Goal: Information Seeking & Learning: Learn about a topic

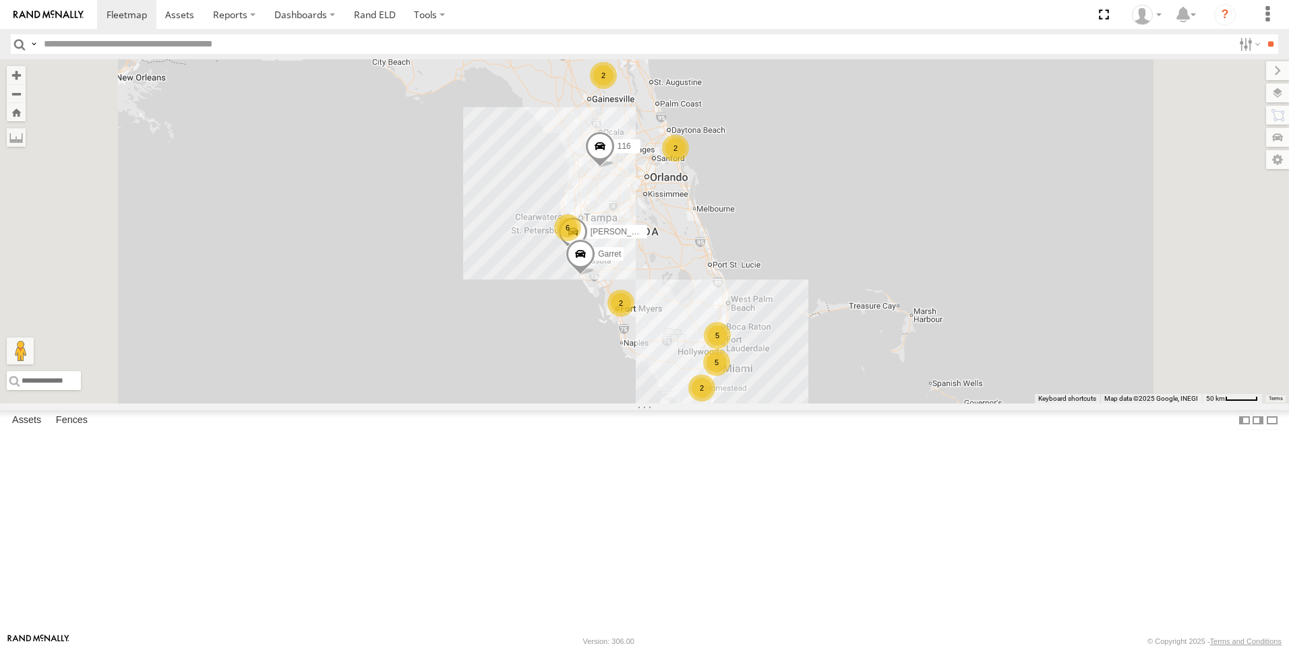
scroll to position [67, 0]
click at [0, 0] on div "Tk 371" at bounding box center [0, 0] width 0 height 0
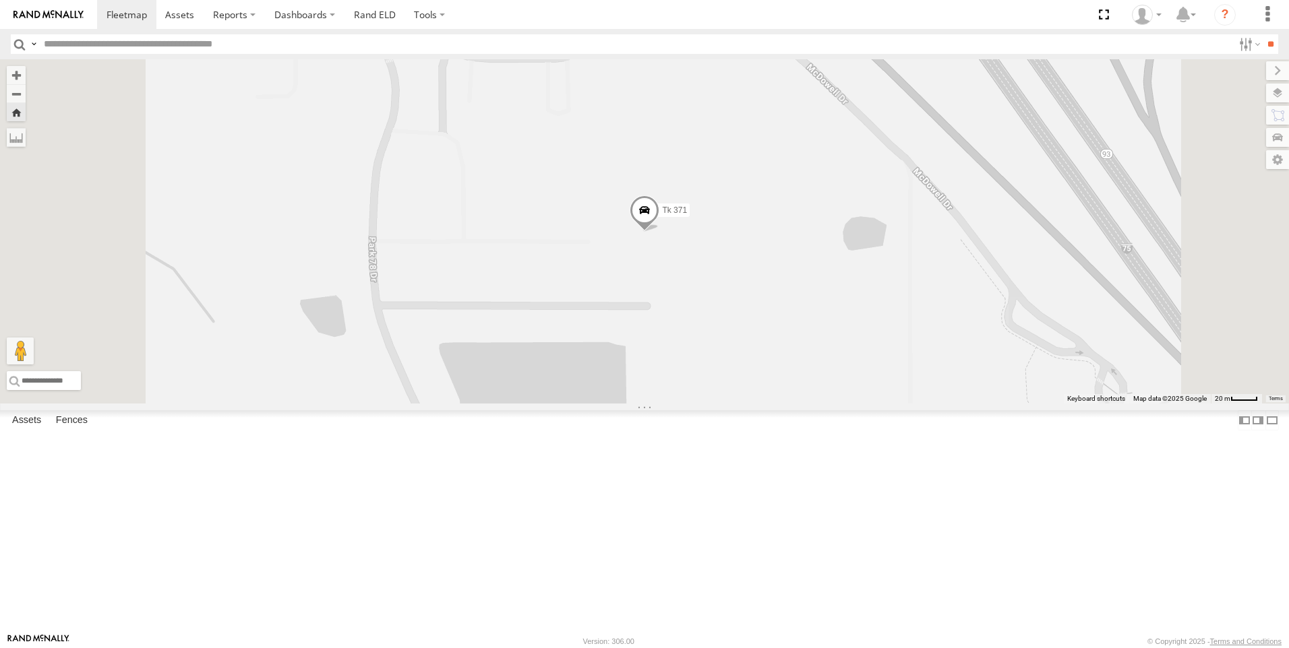
click at [659, 231] on span at bounding box center [645, 213] width 30 height 36
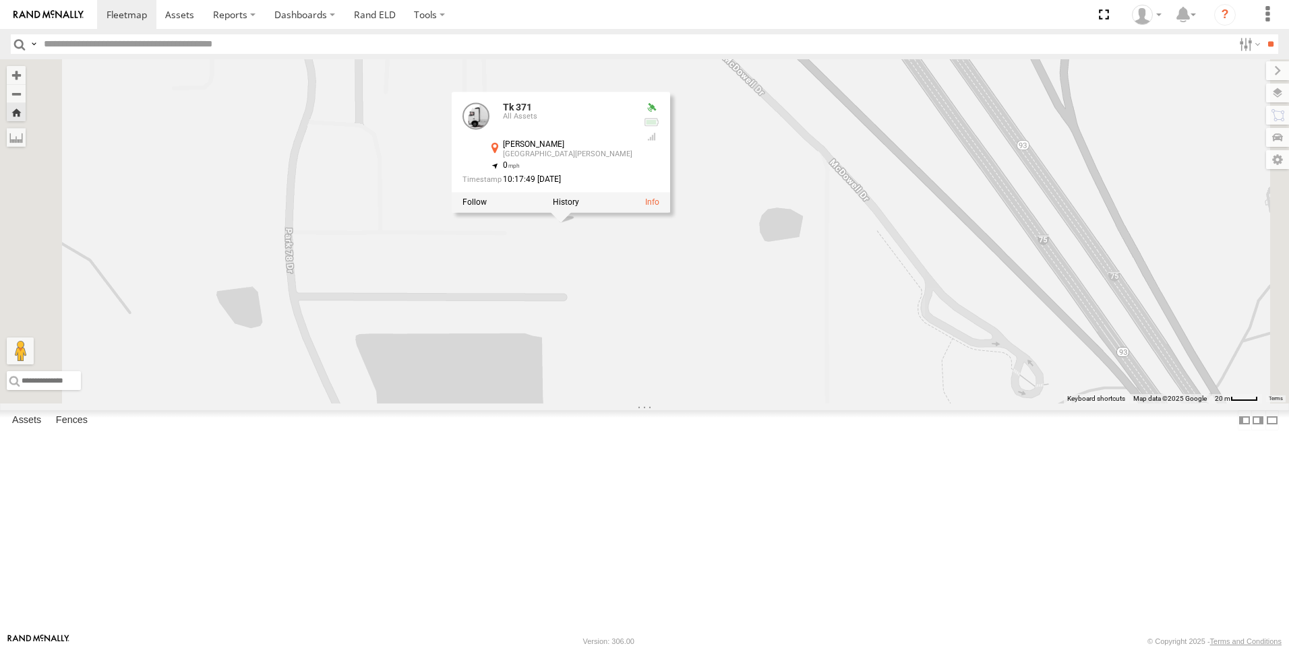
drag, startPoint x: 942, startPoint y: 278, endPoint x: 857, endPoint y: 273, distance: 85.8
click at [857, 273] on div "Tk 371 Tk 371 All Assets Darter Ln North Fort Myers 26.71296 , -81.81396 0 10:1…" at bounding box center [644, 231] width 1289 height 344
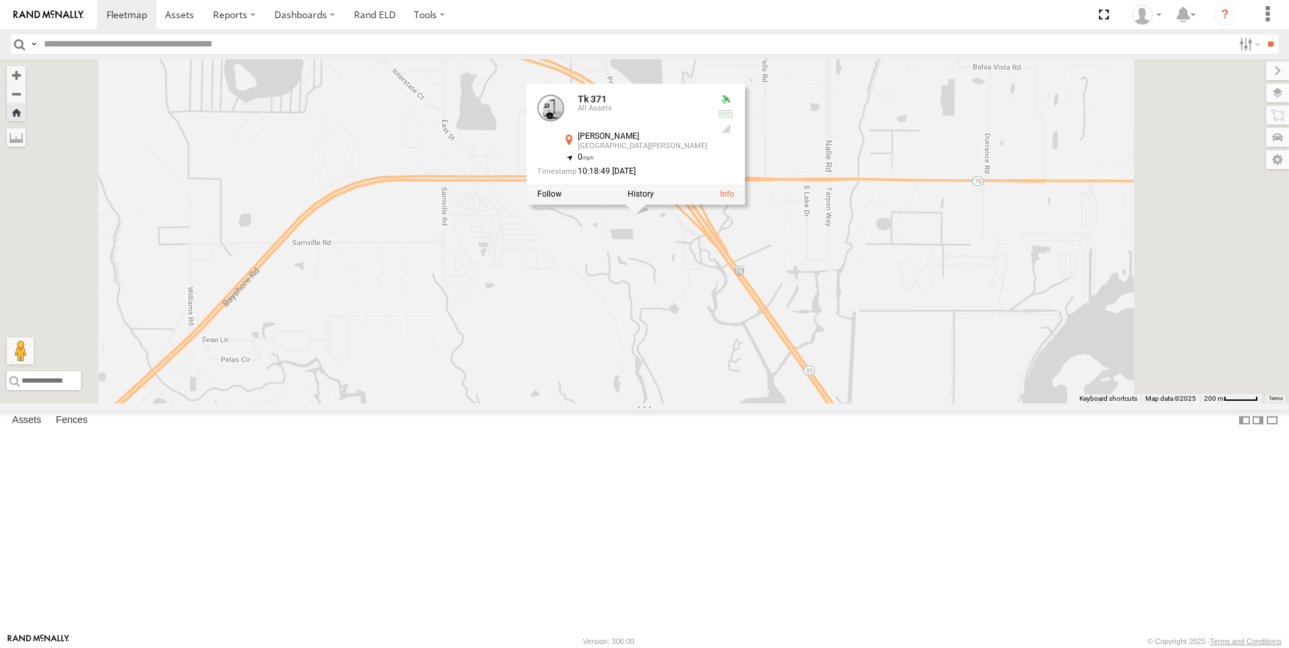
click at [931, 251] on div "Tk 371 Tk 371 All Assets Darter Ln North Fort Myers 26.71296 , -81.81396 0 10:1…" at bounding box center [644, 231] width 1289 height 344
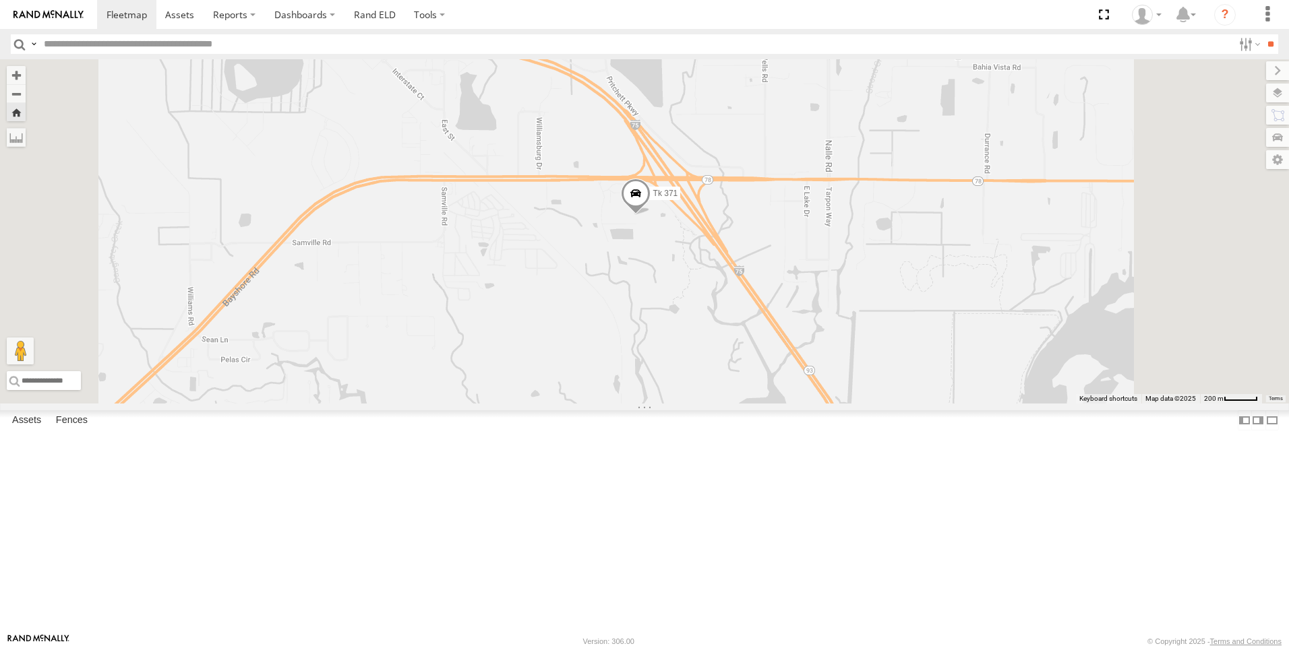
scroll to position [135, 0]
click at [0, 0] on div "Tk 185" at bounding box center [0, 0] width 0 height 0
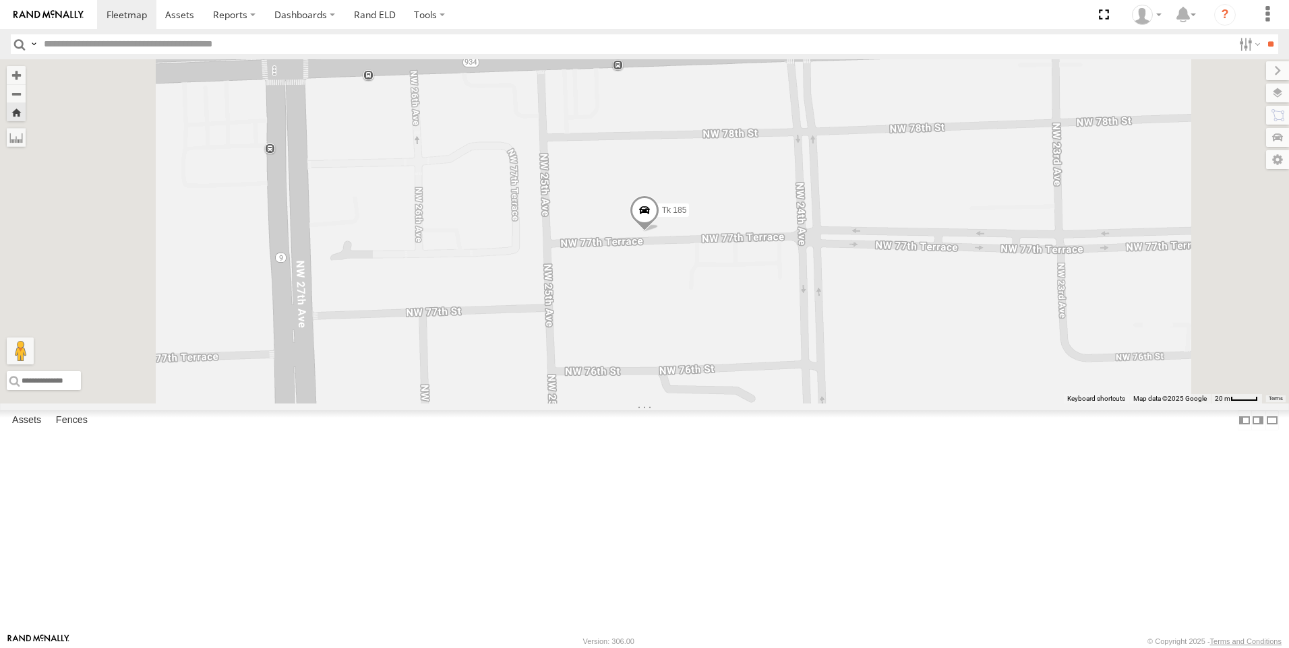
scroll to position [270, 0]
click at [0, 0] on div "[PERSON_NAME]" at bounding box center [0, 0] width 0 height 0
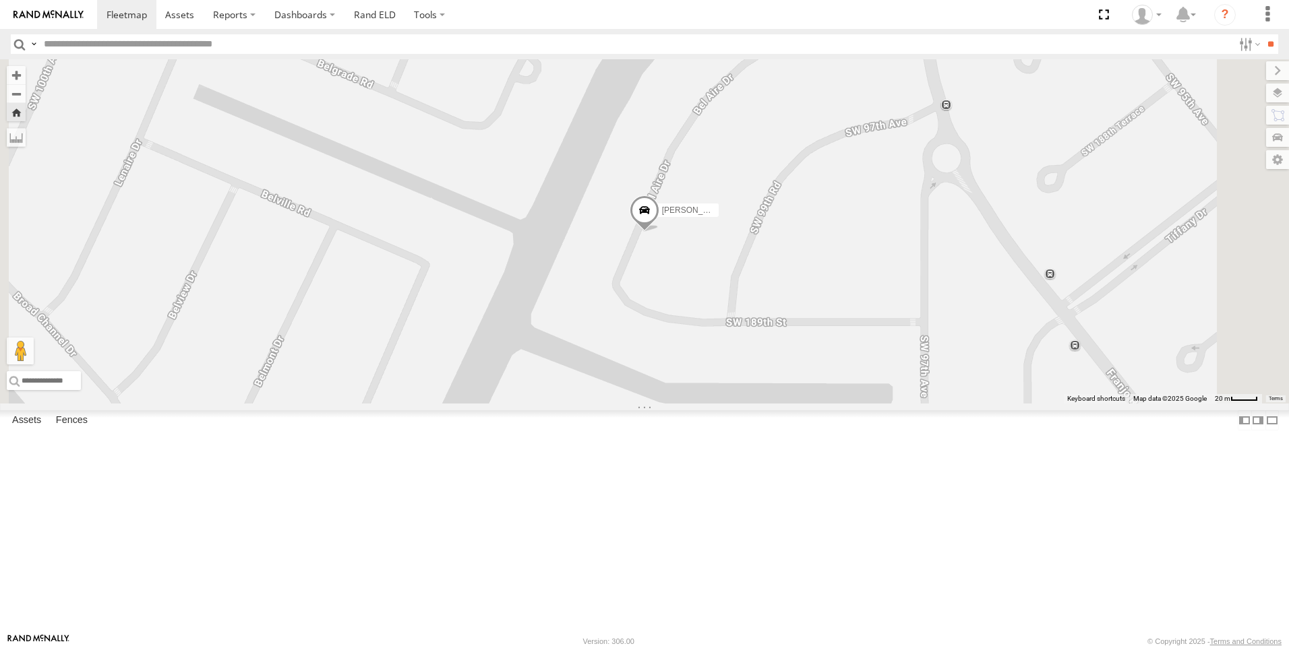
click at [659, 232] on span at bounding box center [645, 213] width 30 height 36
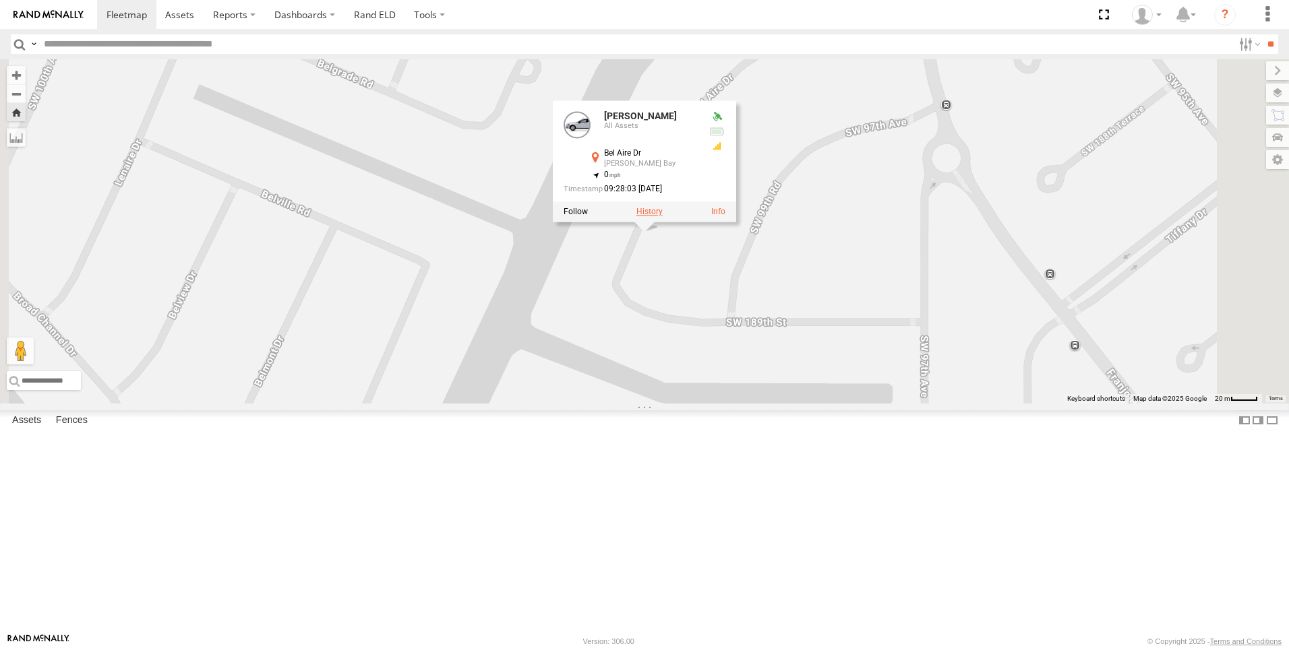
click at [663, 216] on label at bounding box center [649, 211] width 26 height 9
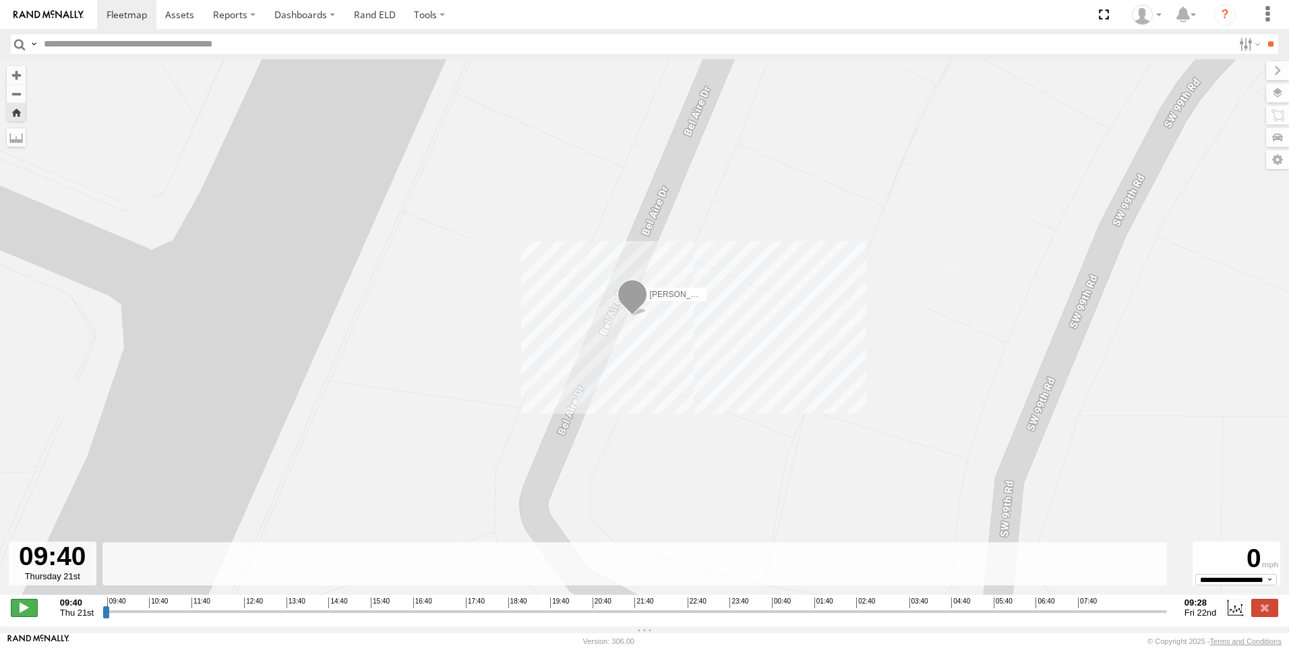
click at [24, 613] on span at bounding box center [24, 608] width 27 height 18
click at [1275, 92] on label at bounding box center [1264, 93] width 49 height 19
click at [0, 0] on span "Basemaps" at bounding box center [0, 0] width 0 height 0
click at [0, 0] on span "Satellite + Roadmap" at bounding box center [0, 0] width 0 height 0
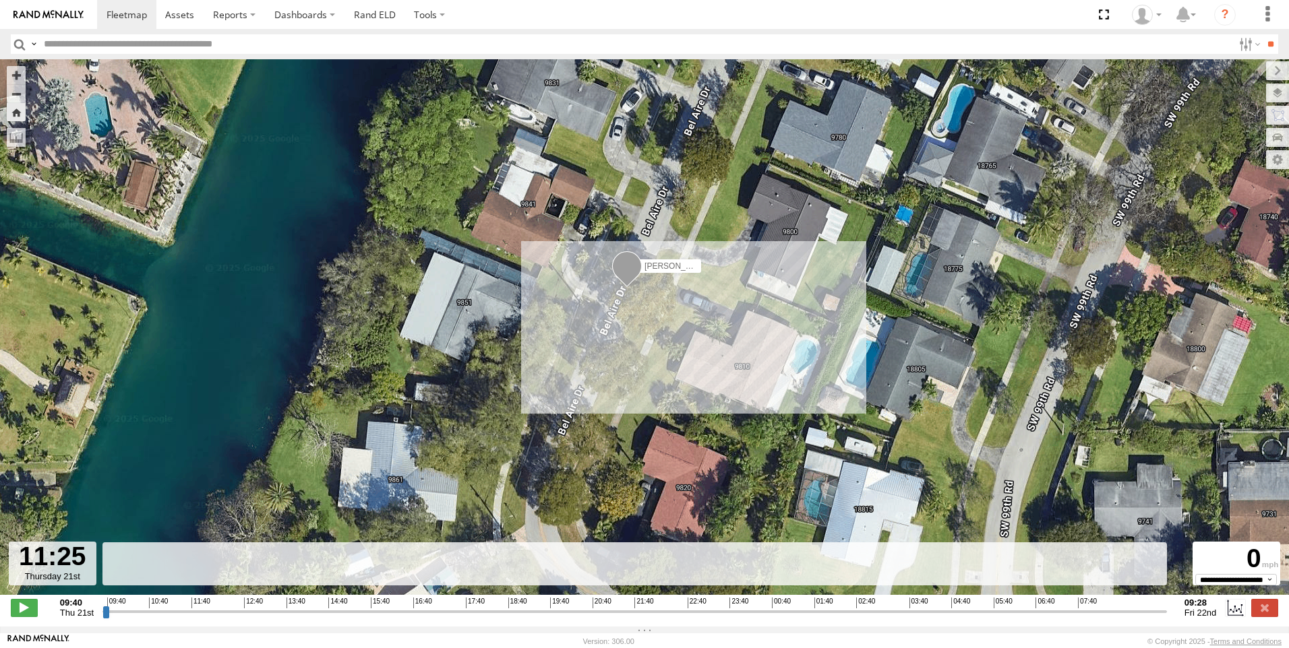
click at [0, 0] on span "Overlays" at bounding box center [0, 0] width 0 height 0
click at [0, 0] on span "Traffic" at bounding box center [0, 0] width 0 height 0
drag, startPoint x: 200, startPoint y: 624, endPoint x: 1108, endPoint y: 616, distance: 908.7
click at [1108, 616] on input "range" at bounding box center [634, 611] width 1064 height 13
click at [143, 13] on span at bounding box center [127, 14] width 40 height 13
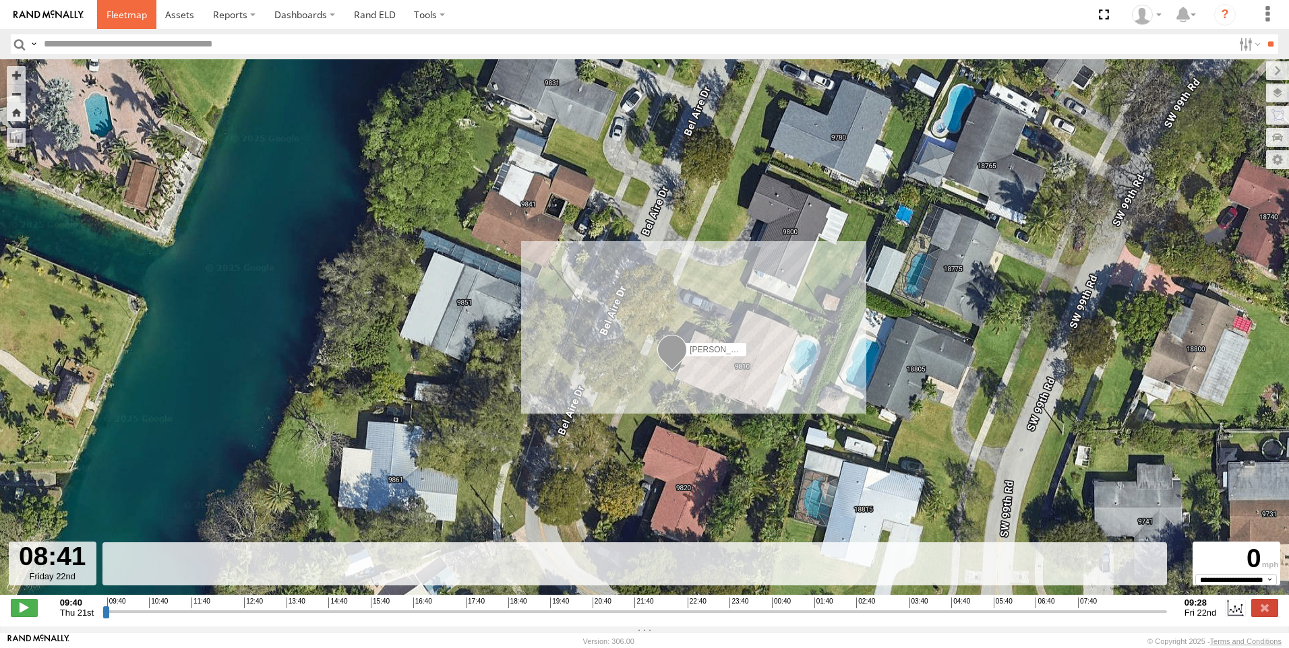
type input "**********"
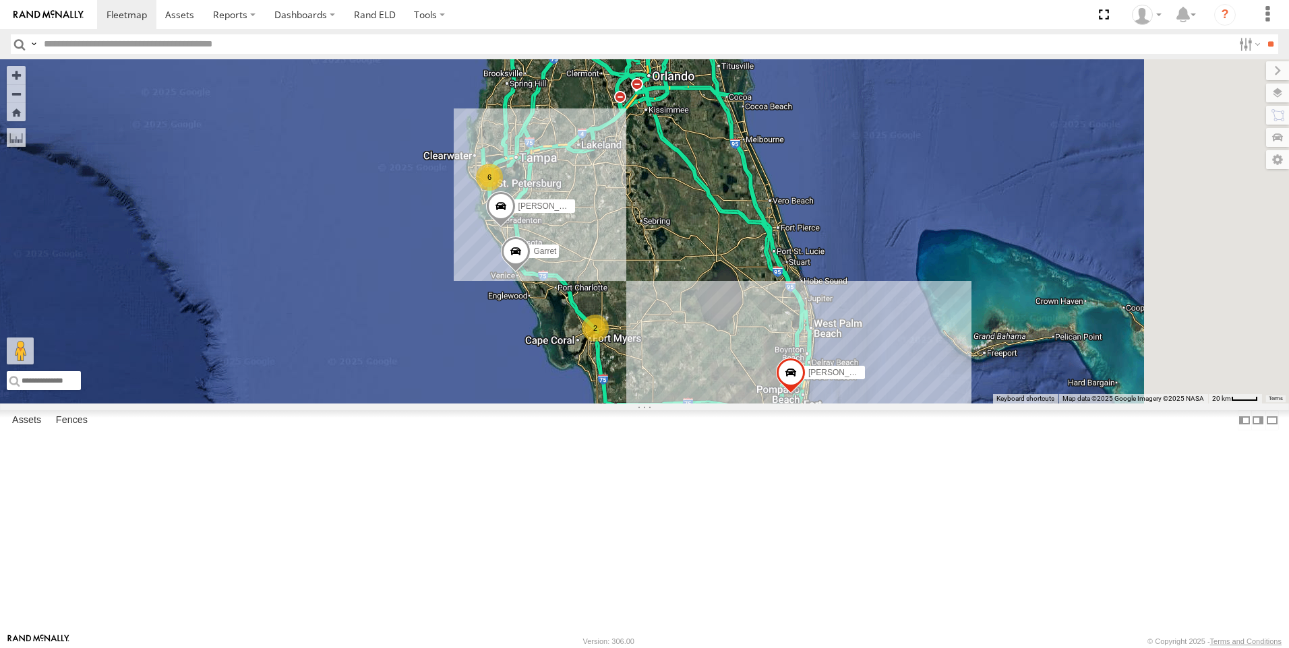
drag, startPoint x: 966, startPoint y: 395, endPoint x: 828, endPoint y: 431, distance: 142.7
click at [828, 404] on div "[PERSON_NAME] 116 [PERSON_NAME] 6 2 7 2 2 2 [PERSON_NAME]" at bounding box center [644, 231] width 1289 height 344
click at [720, 32] on div "2" at bounding box center [706, 18] width 27 height 27
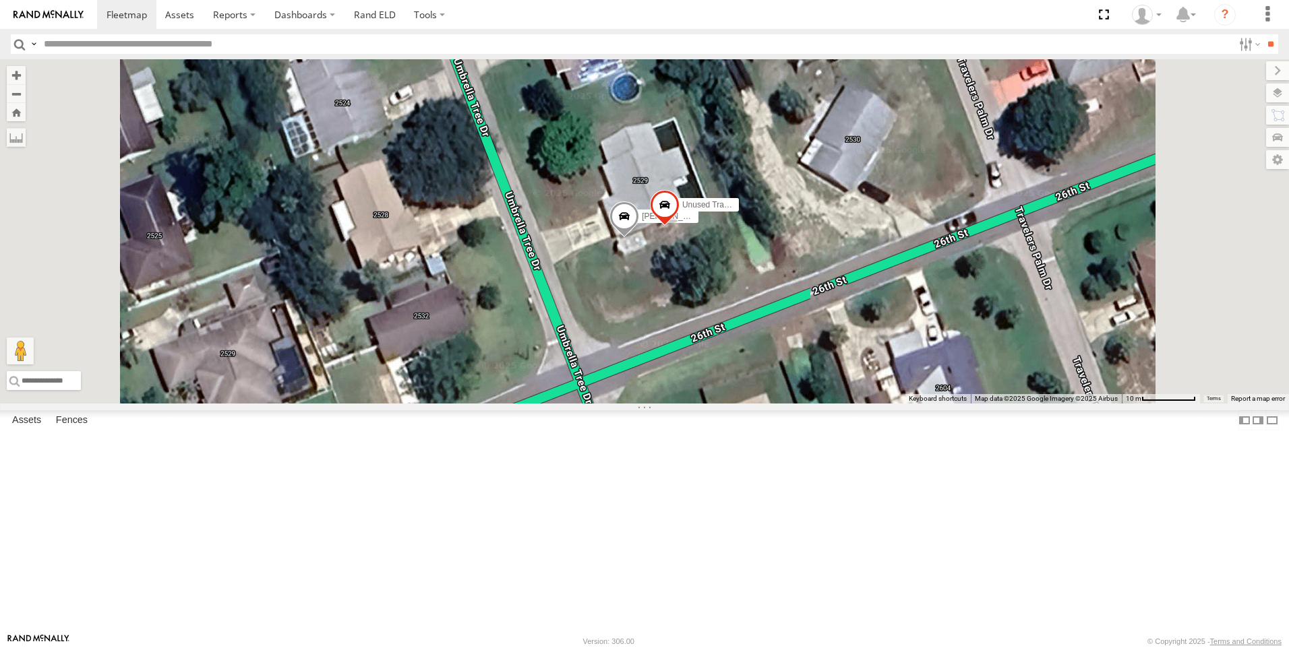
click at [0, 0] on div "Garret" at bounding box center [0, 0] width 0 height 0
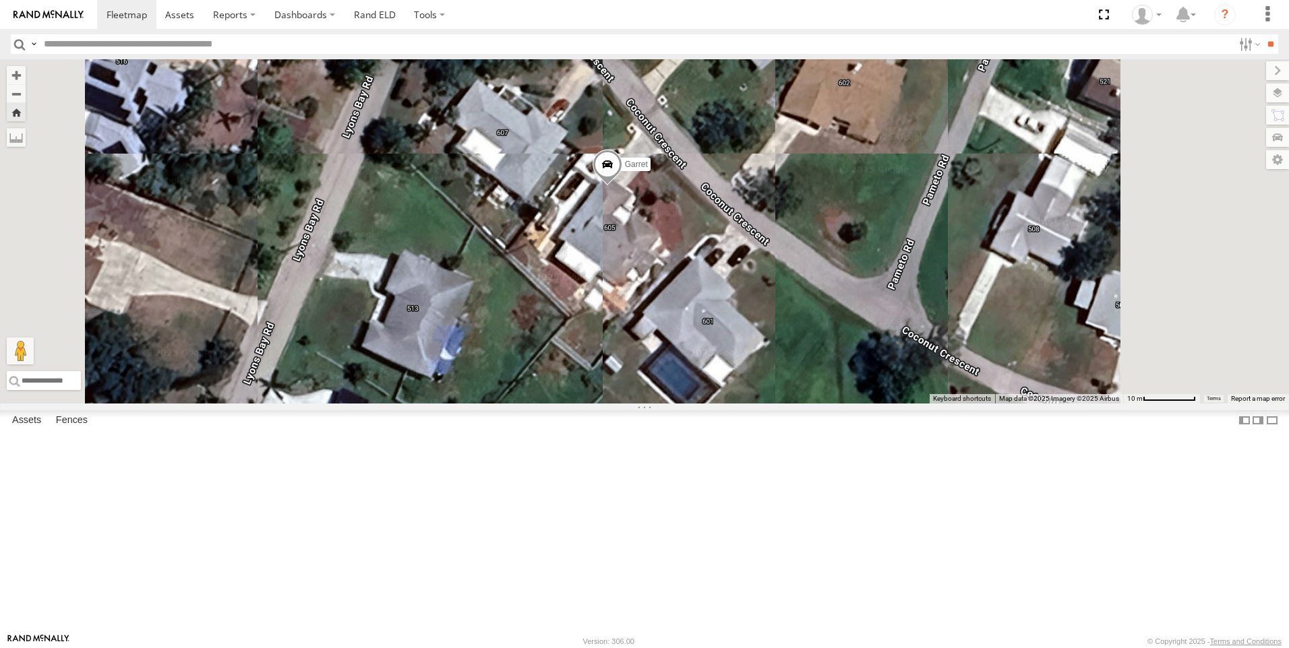
scroll to position [470, 0]
click at [0, 0] on div "[PERSON_NAME]" at bounding box center [0, 0] width 0 height 0
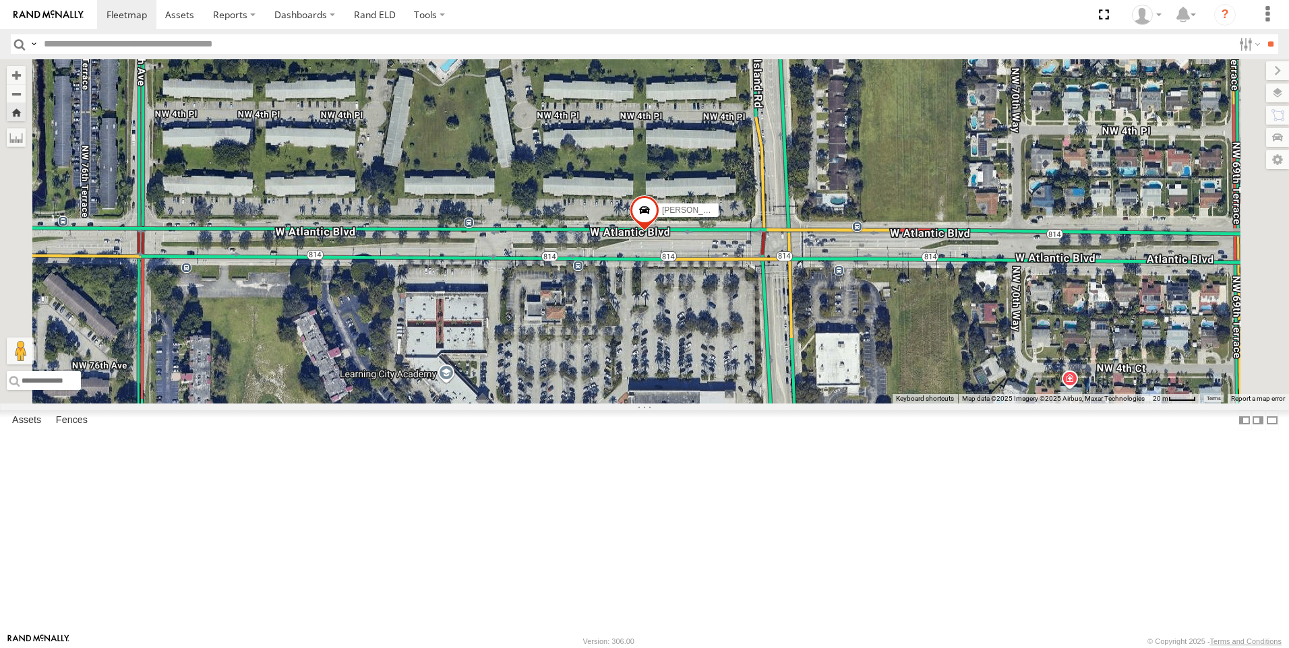
click at [0, 0] on div "Tk 211" at bounding box center [0, 0] width 0 height 0
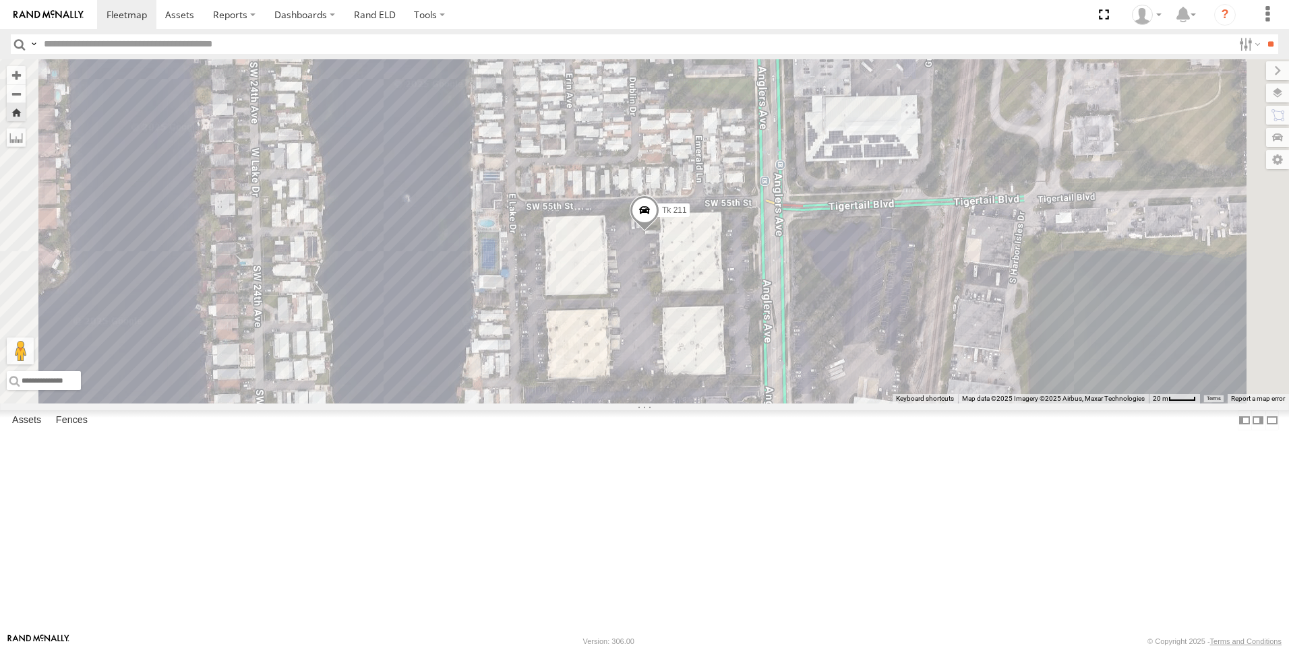
click at [0, 0] on div "Tk 185 All Assets" at bounding box center [0, 0] width 0 height 0
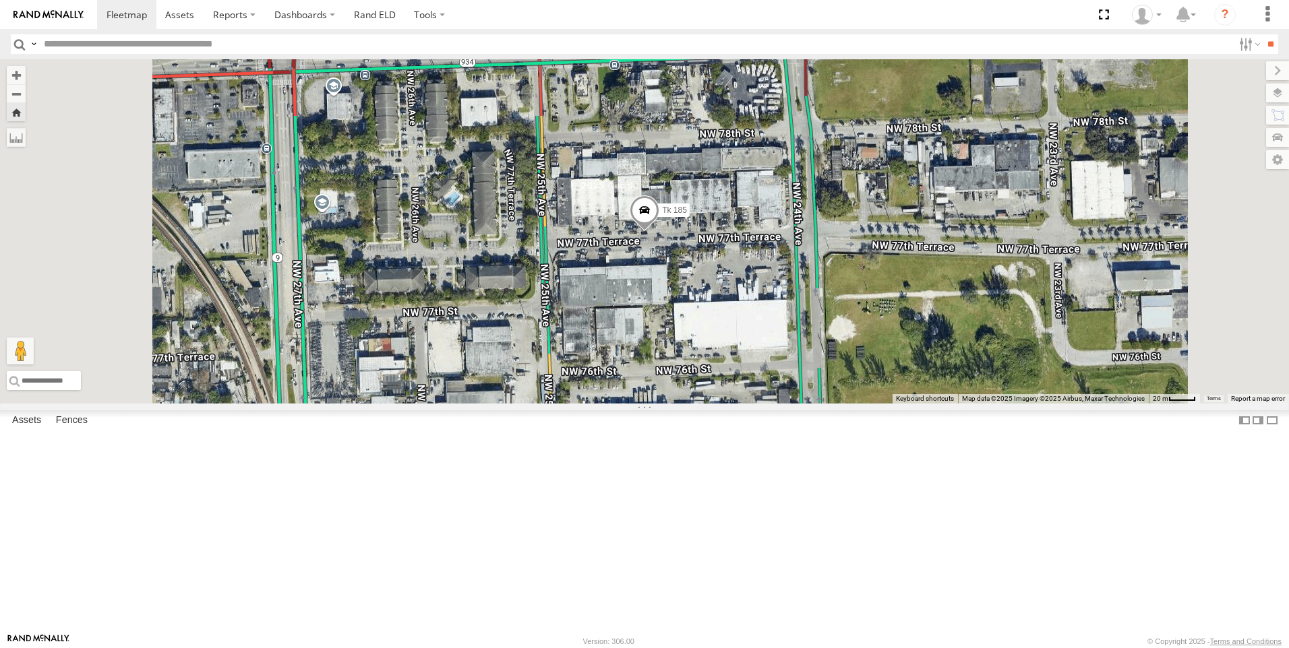
scroll to position [0, 0]
click at [0, 0] on div "Tk 209" at bounding box center [0, 0] width 0 height 0
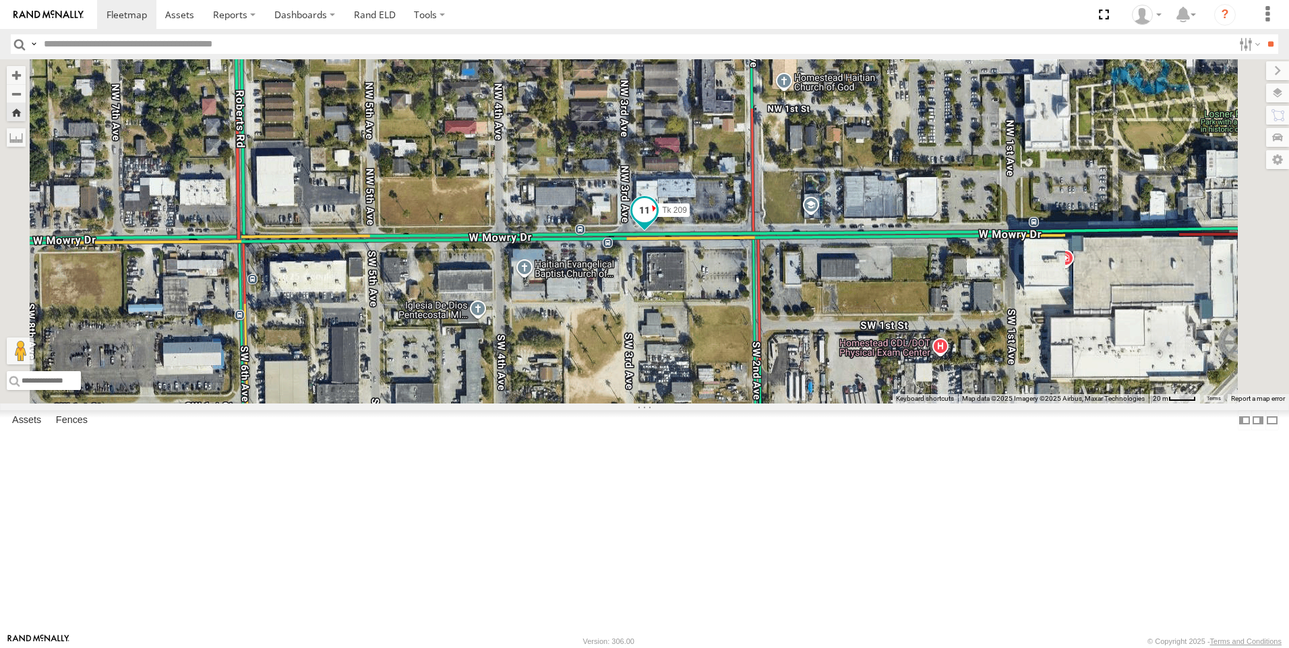
click at [657, 222] on span at bounding box center [644, 210] width 24 height 24
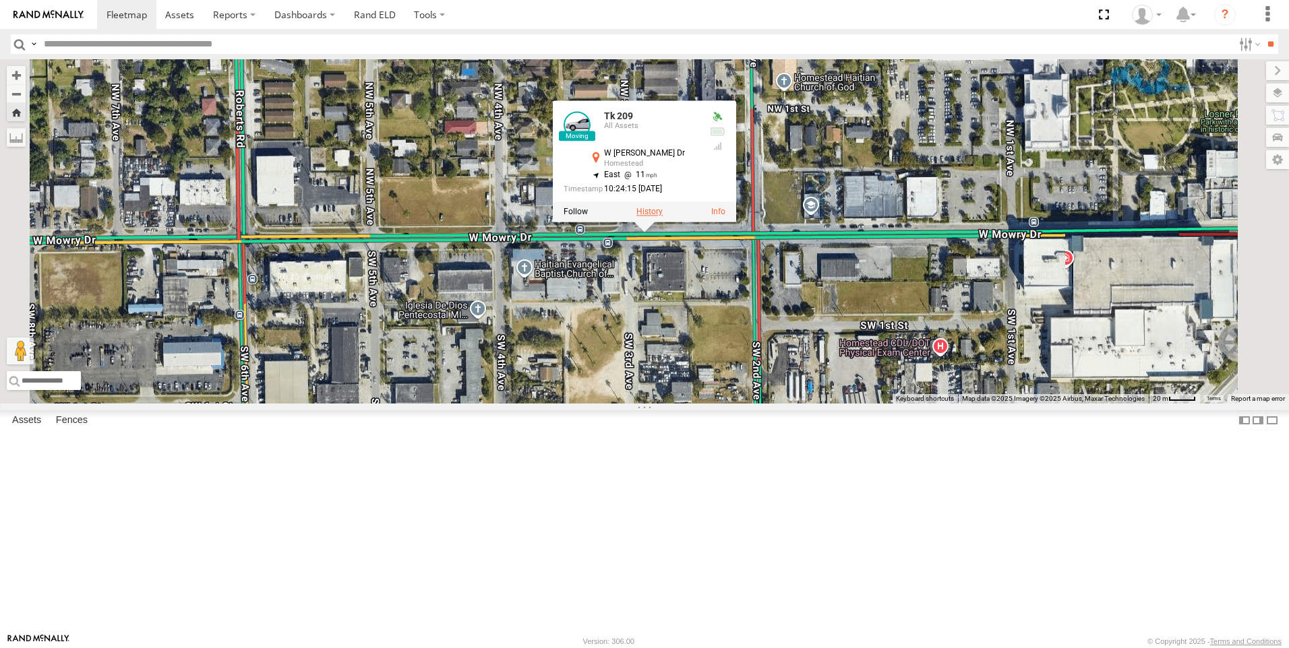
click at [663, 216] on label at bounding box center [649, 211] width 26 height 9
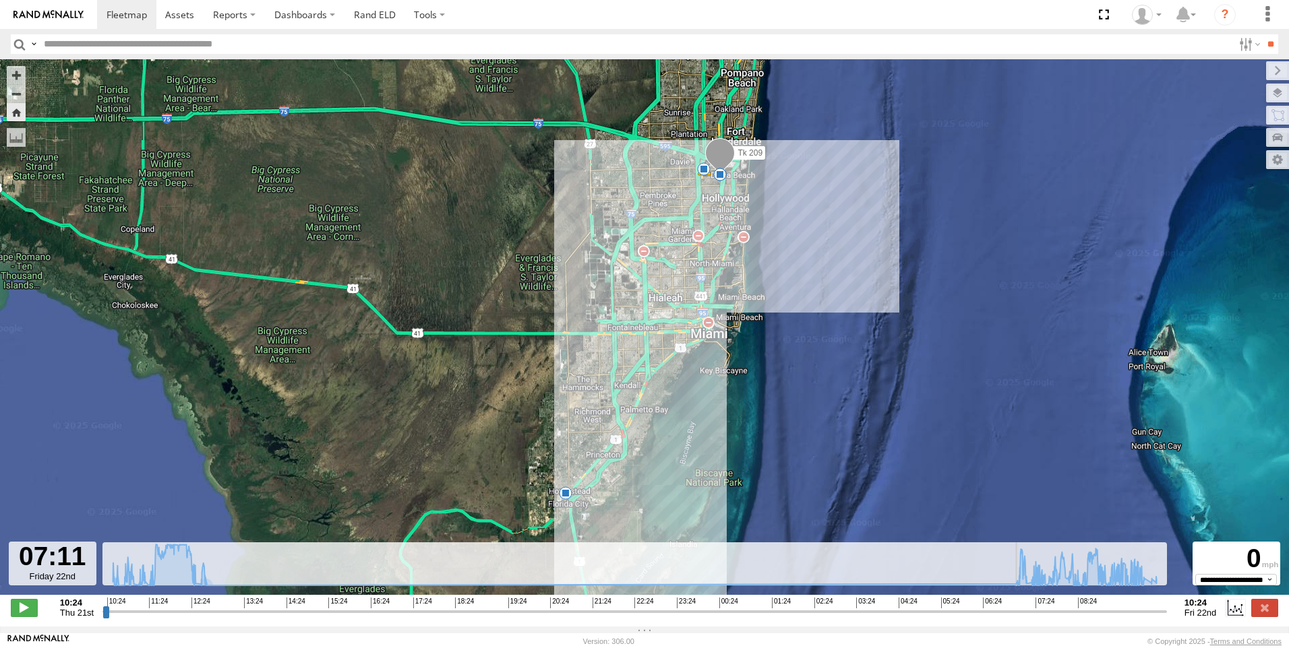
drag, startPoint x: 107, startPoint y: 617, endPoint x: 1021, endPoint y: 665, distance: 916.0
click at [1021, 618] on input "range" at bounding box center [634, 611] width 1064 height 13
click at [30, 617] on span at bounding box center [24, 608] width 27 height 18
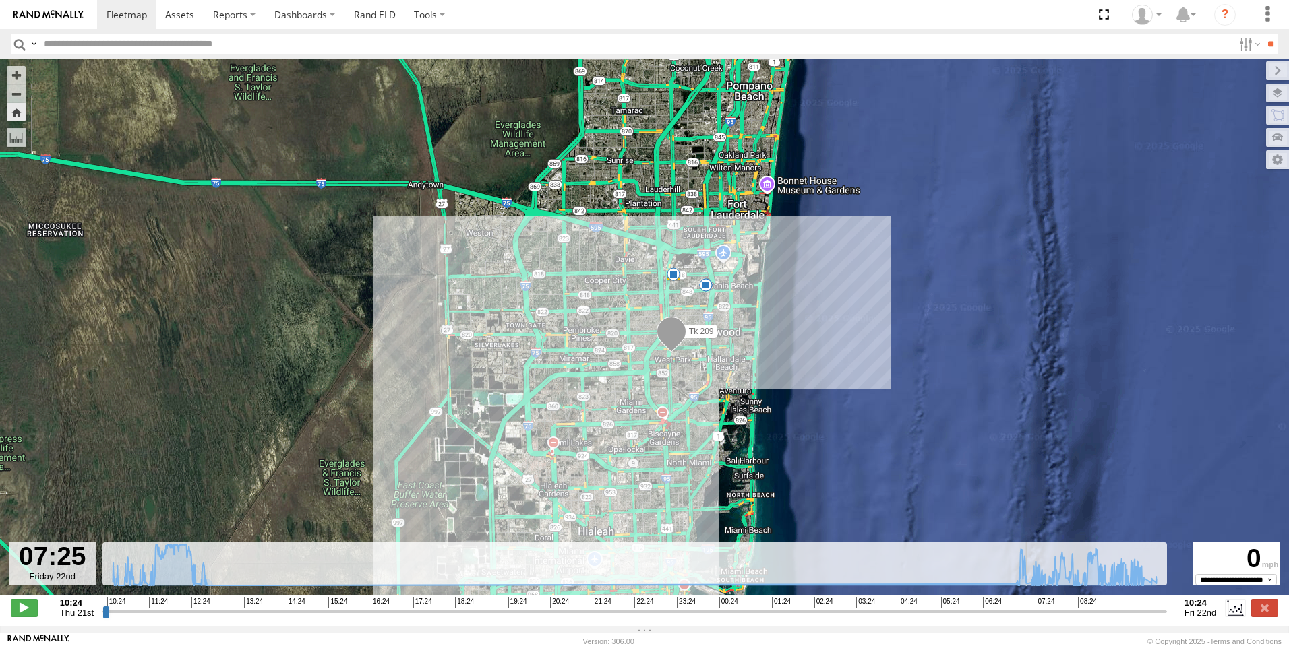
drag, startPoint x: 681, startPoint y: 393, endPoint x: 754, endPoint y: 400, distance: 73.2
click at [754, 400] on div "Tk 209 12:18 Thu 12:19 Thu 12:34 Thu 06:29 Fri 10:13 Fri" at bounding box center [644, 334] width 1289 height 550
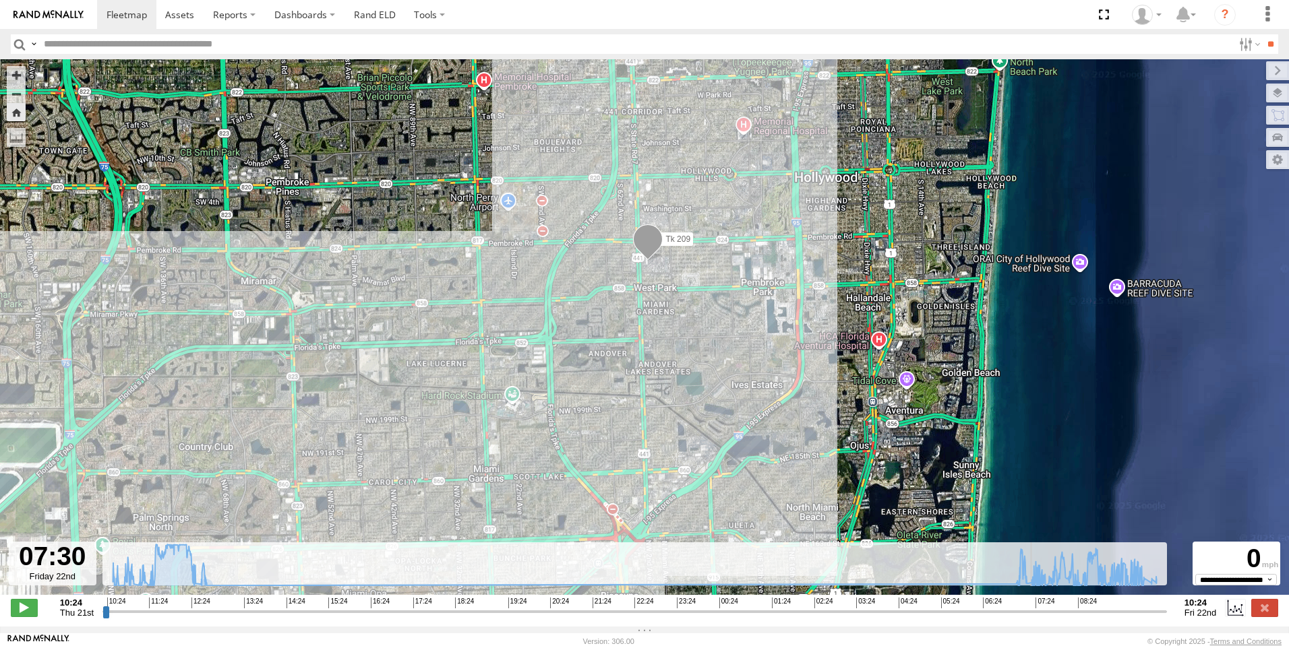
drag, startPoint x: 544, startPoint y: 398, endPoint x: 739, endPoint y: 415, distance: 196.2
click at [737, 417] on div "Tk 209 12:18 Thu 12:19 Thu 12:34 Thu 06:29 Fri 10:13 Fri" at bounding box center [644, 334] width 1289 height 550
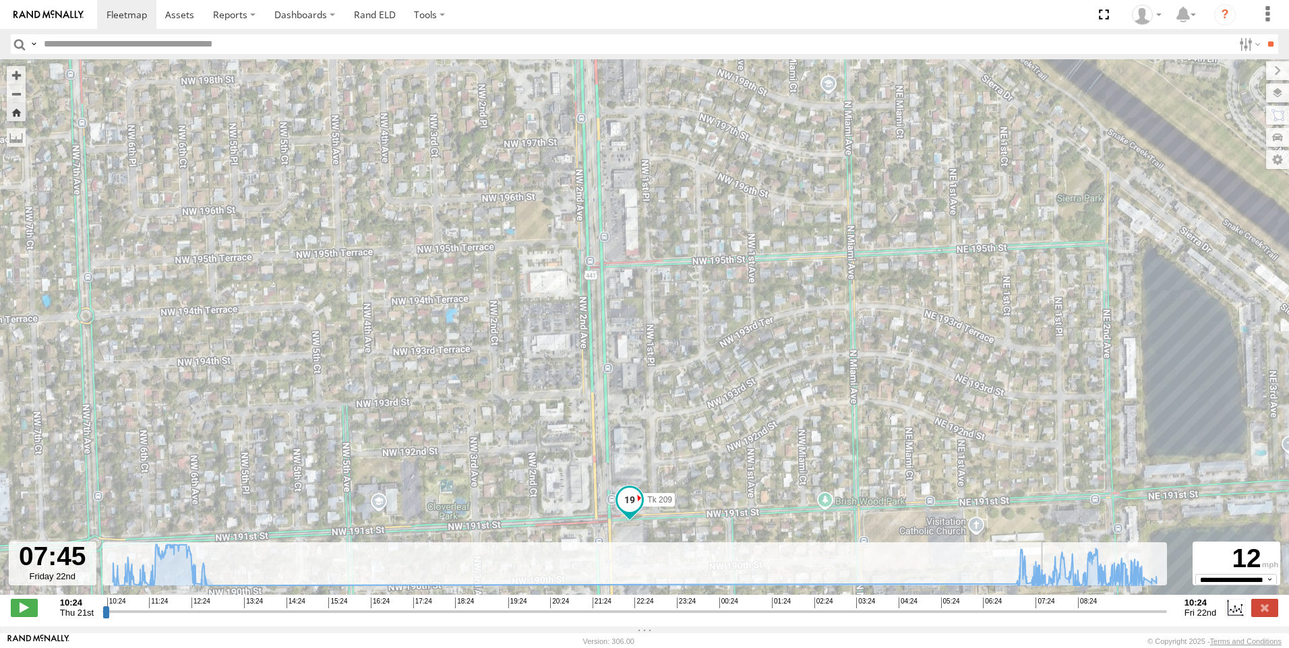
click at [713, 497] on div "Tk 209 12:18 Thu 12:19 Thu 12:34 Thu 06:29 Fri 10:13 Fri" at bounding box center [644, 334] width 1289 height 550
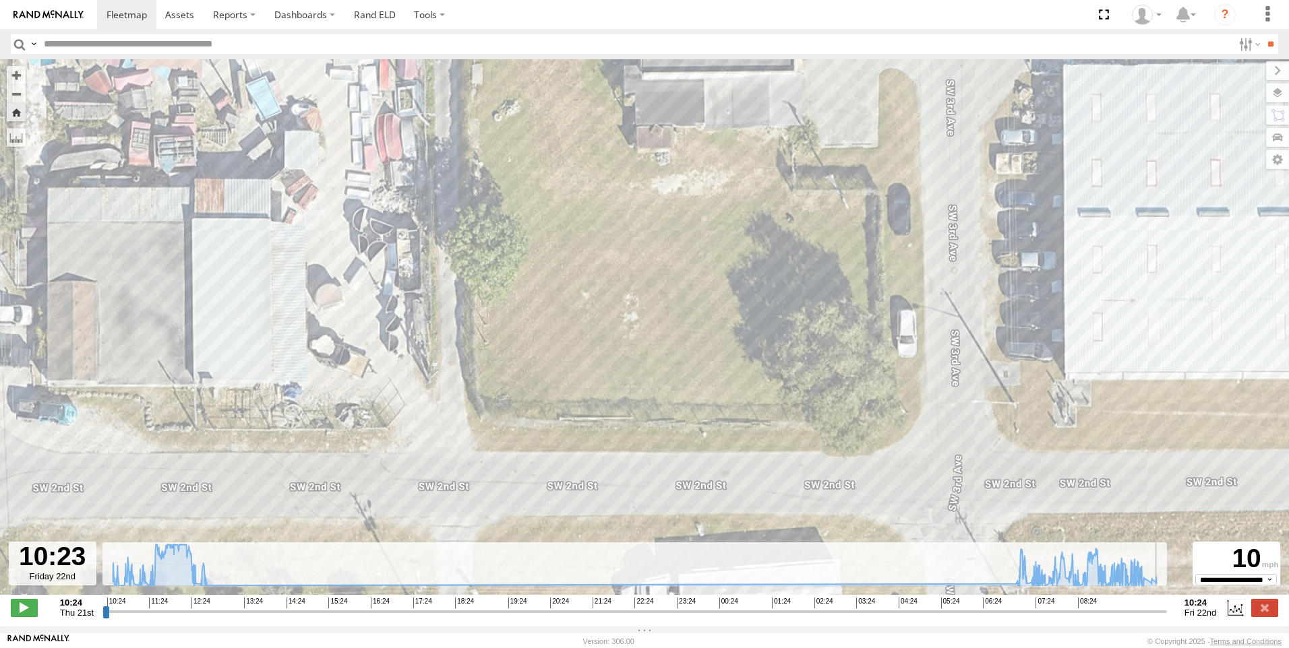
type input "**********"
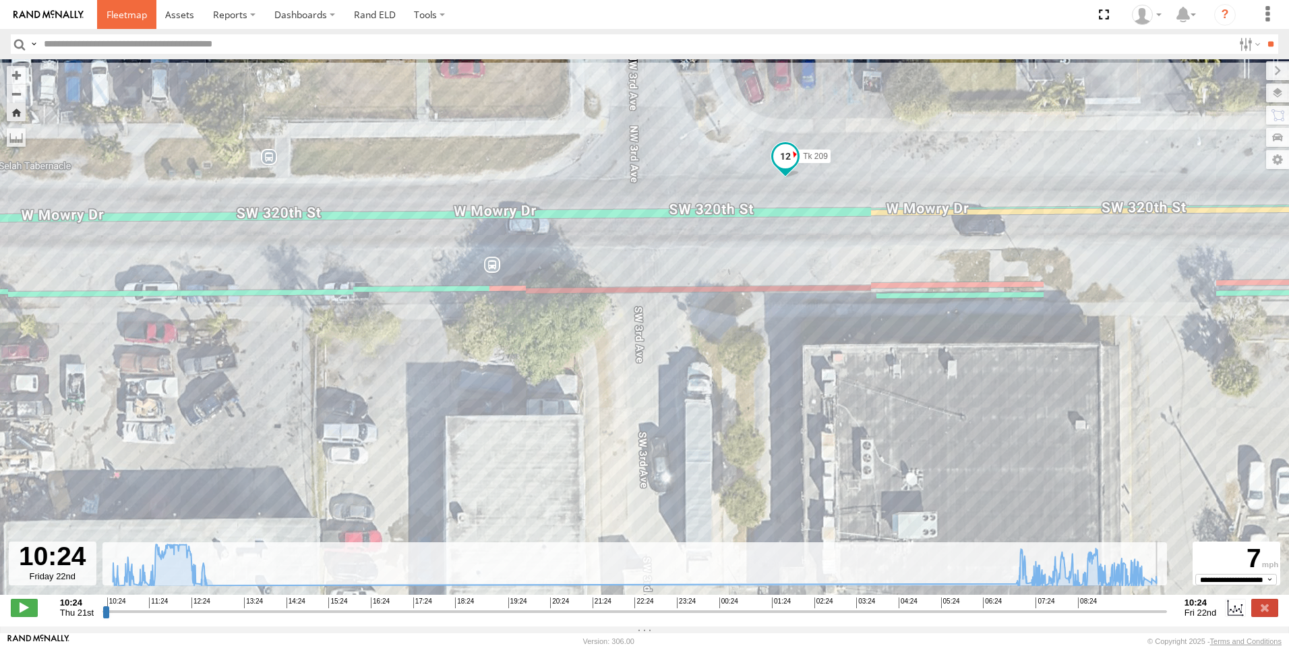
click at [119, 14] on span at bounding box center [127, 14] width 40 height 13
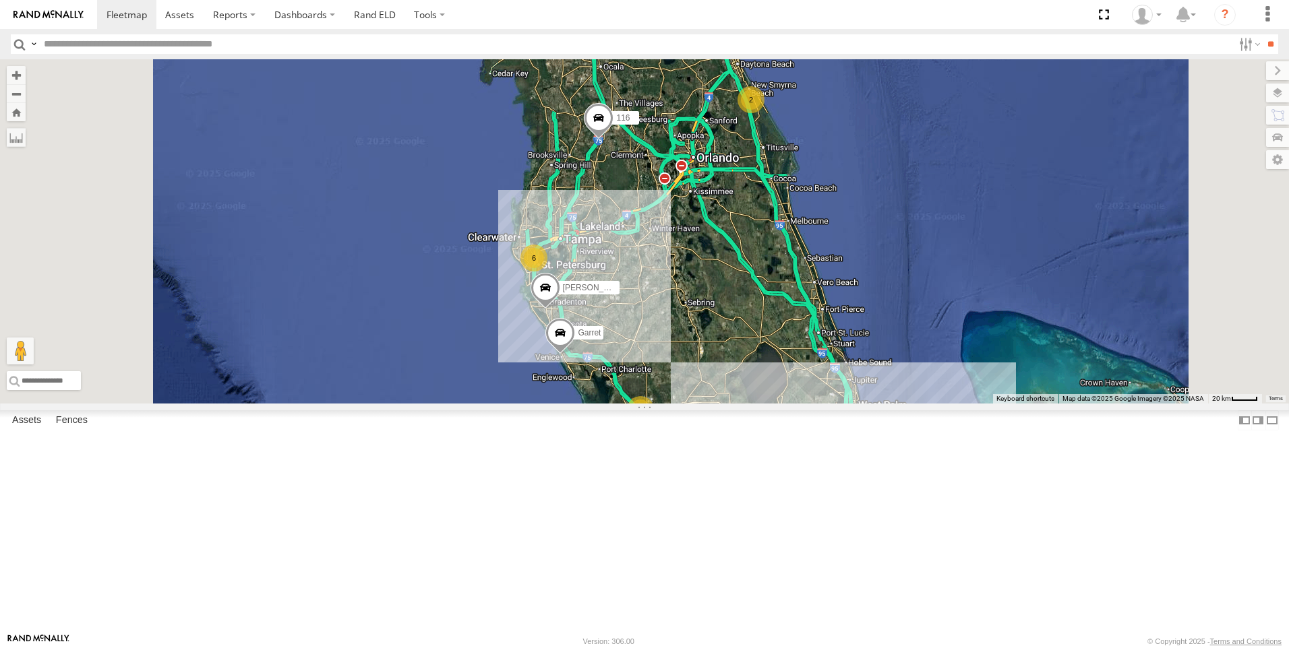
click at [654, 423] on div "2" at bounding box center [640, 409] width 27 height 27
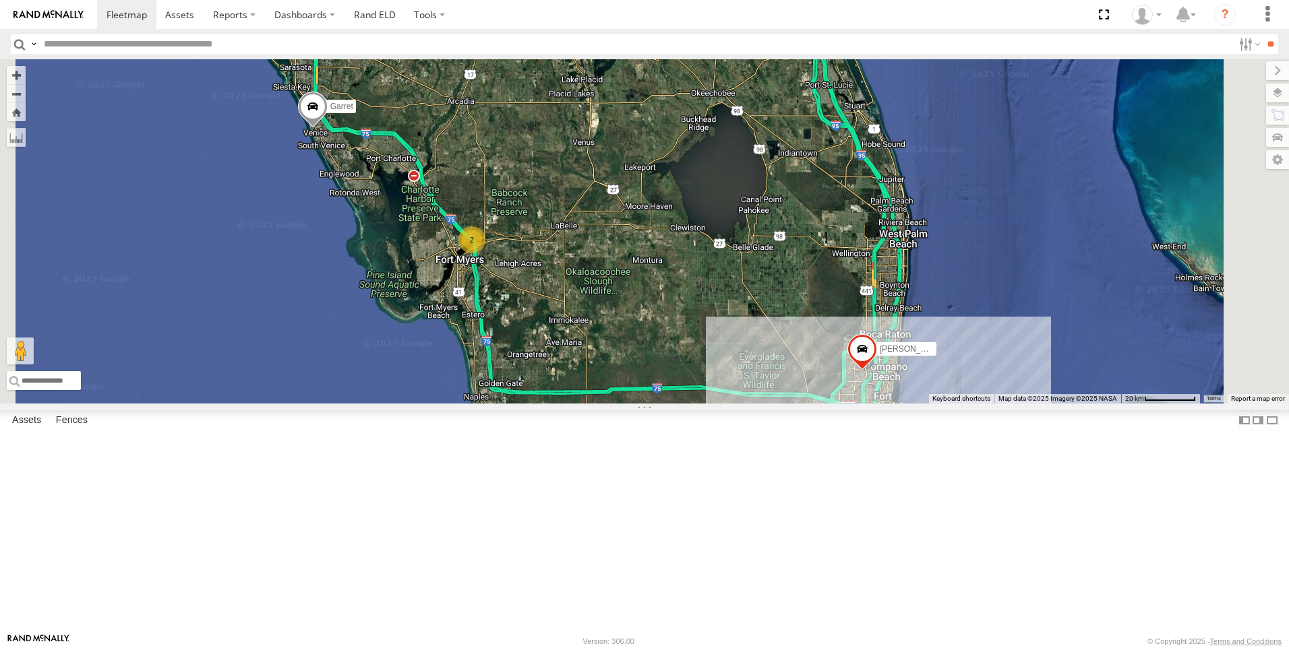
scroll to position [67, 0]
click at [0, 0] on div "Tk 371" at bounding box center [0, 0] width 0 height 0
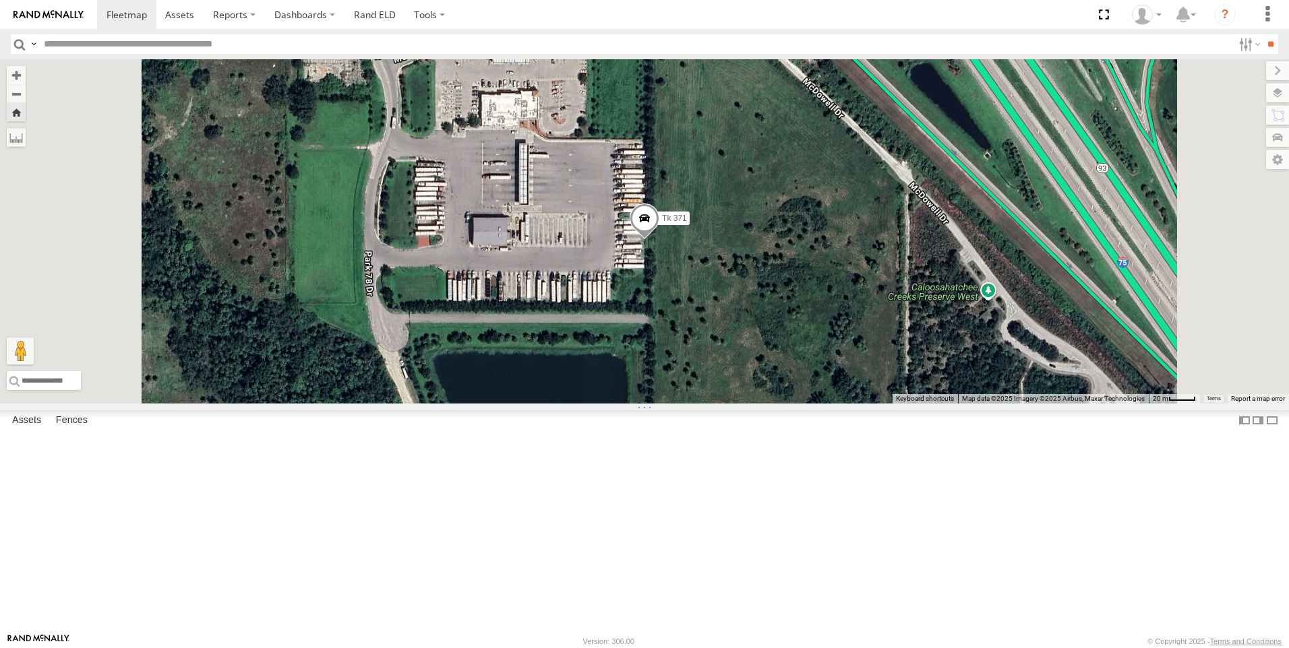
click at [0, 0] on div "[PERSON_NAME]" at bounding box center [0, 0] width 0 height 0
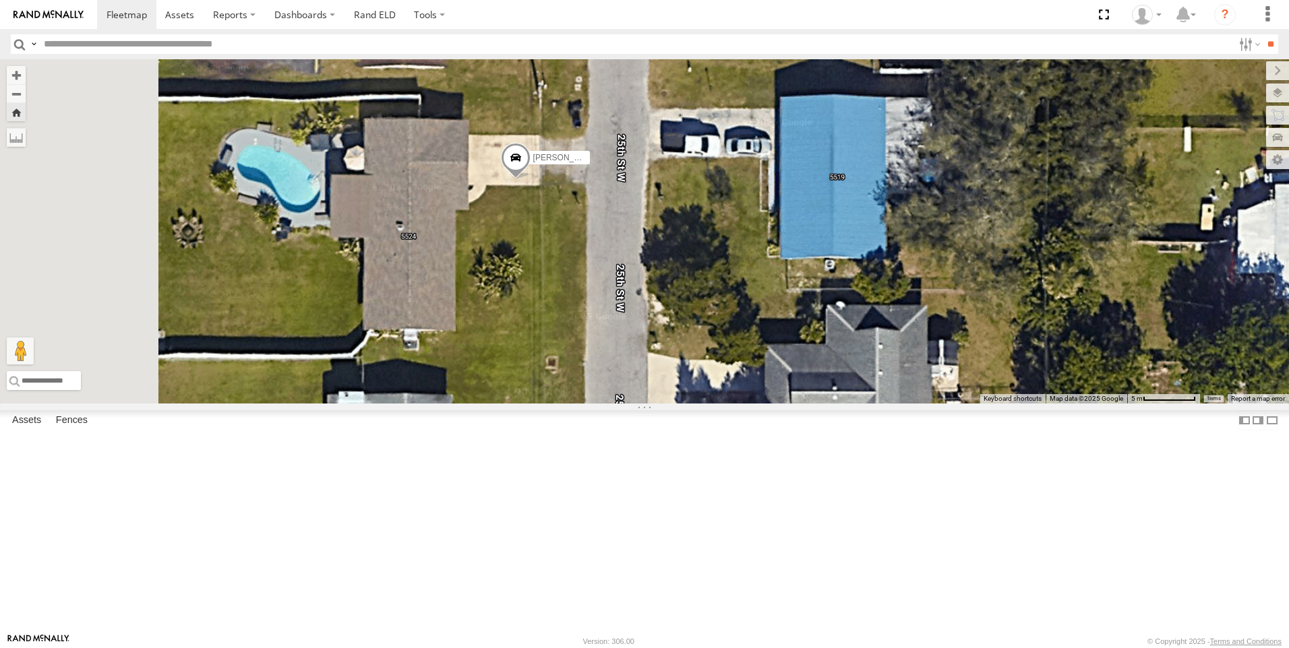
drag, startPoint x: 698, startPoint y: 336, endPoint x: 789, endPoint y: 488, distance: 177.8
click at [787, 404] on div "[PERSON_NAME]" at bounding box center [644, 231] width 1289 height 344
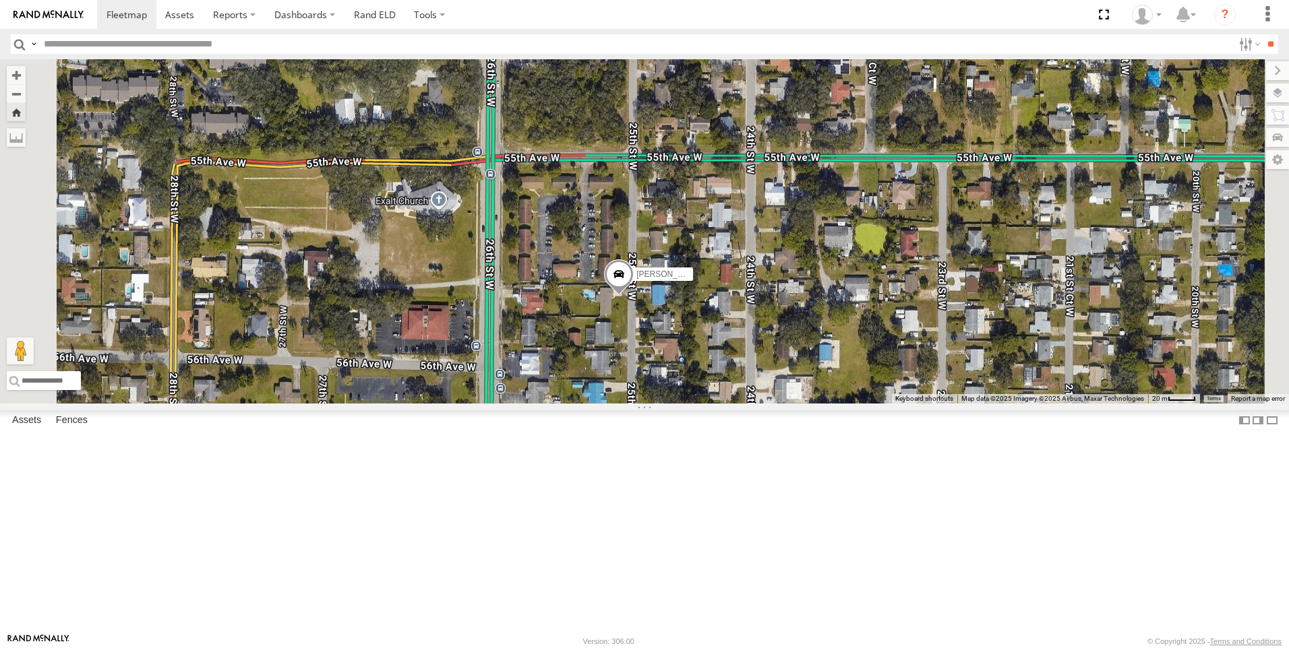
click at [0, 0] on div "[PERSON_NAME]" at bounding box center [0, 0] width 0 height 0
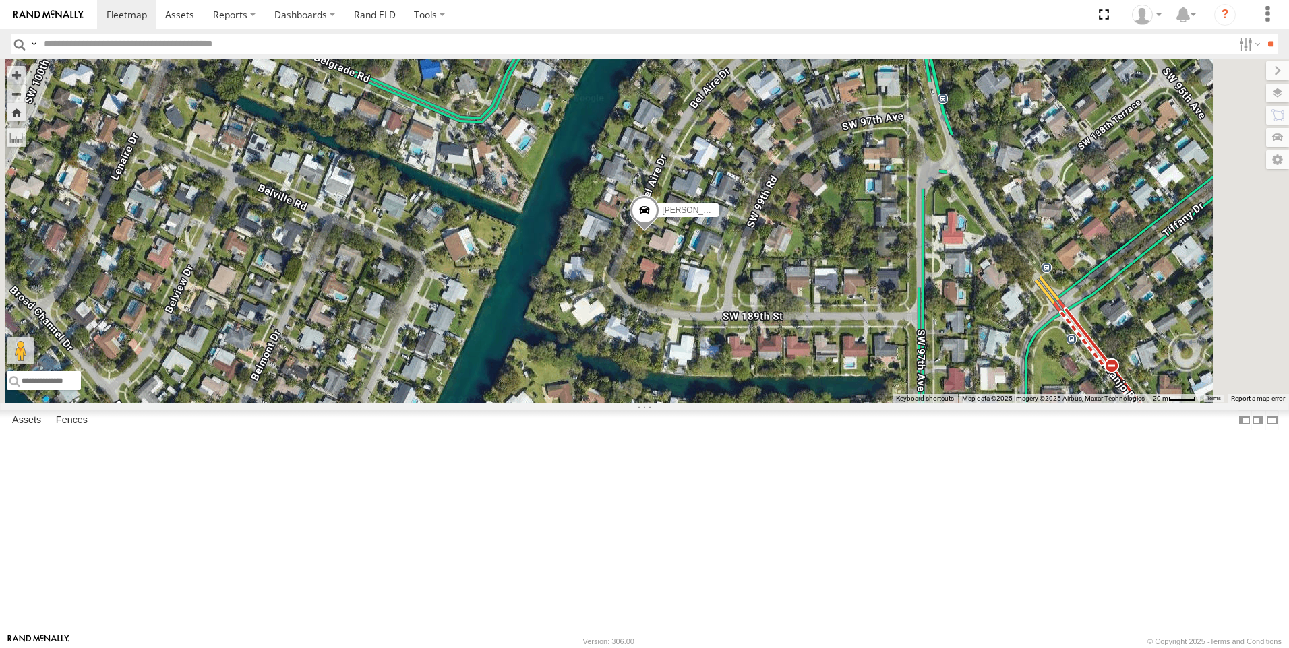
scroll to position [0, 0]
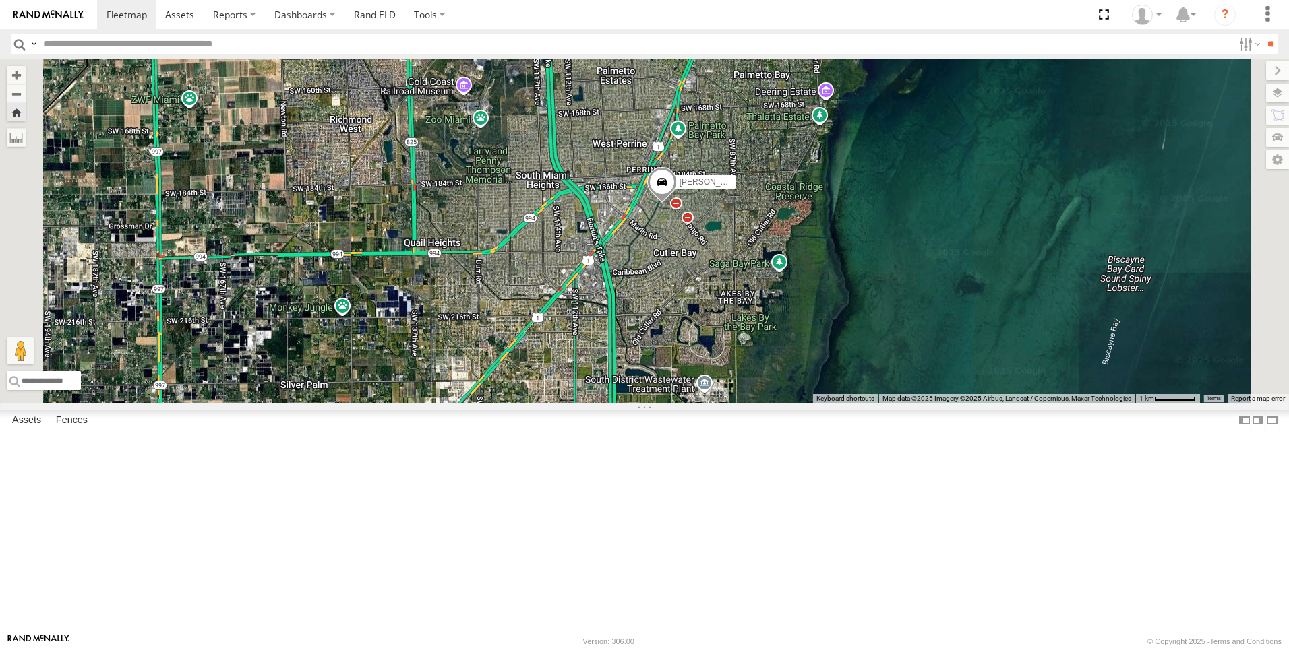
click at [0, 0] on div "120" at bounding box center [0, 0] width 0 height 0
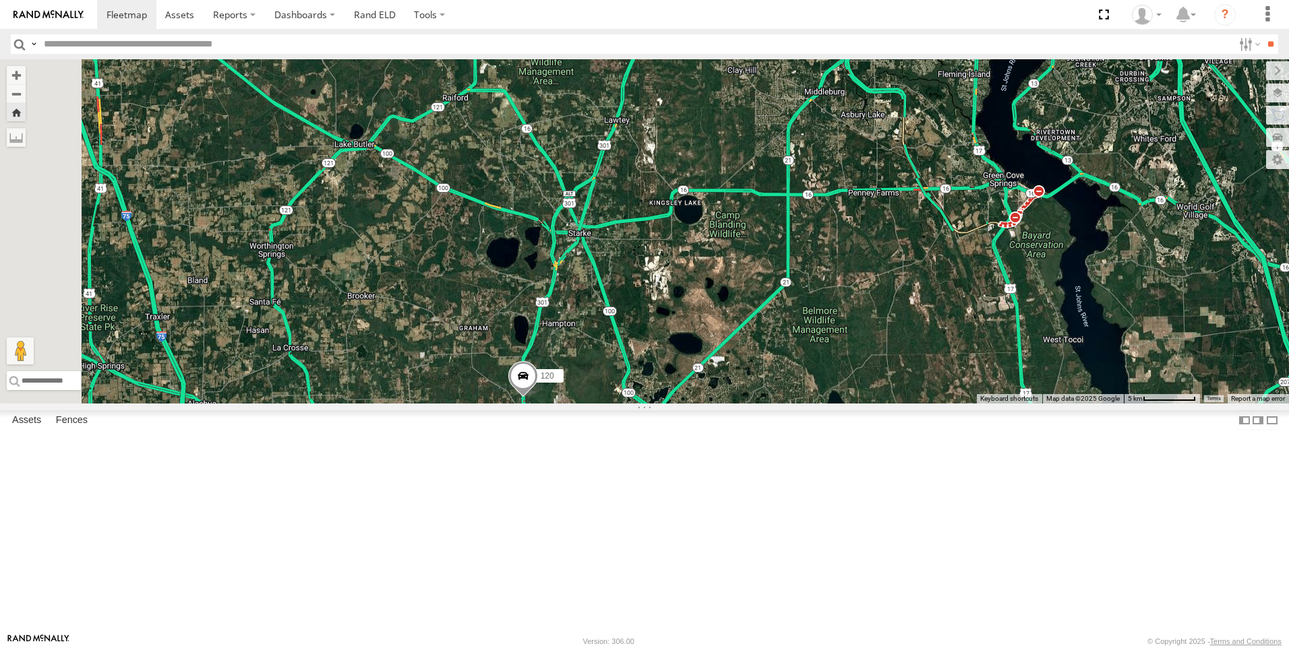
drag, startPoint x: 574, startPoint y: 191, endPoint x: 884, endPoint y: 512, distance: 446.2
click at [884, 404] on div "120" at bounding box center [644, 231] width 1289 height 344
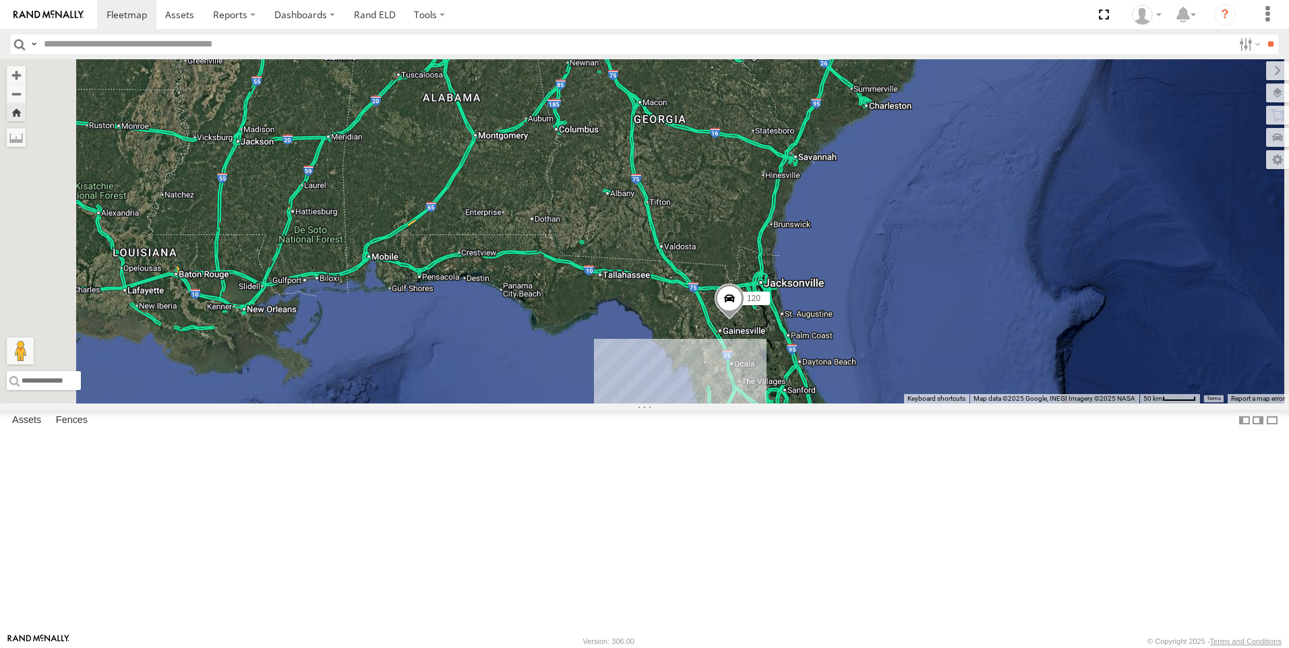
click at [0, 0] on div "IRSI" at bounding box center [0, 0] width 0 height 0
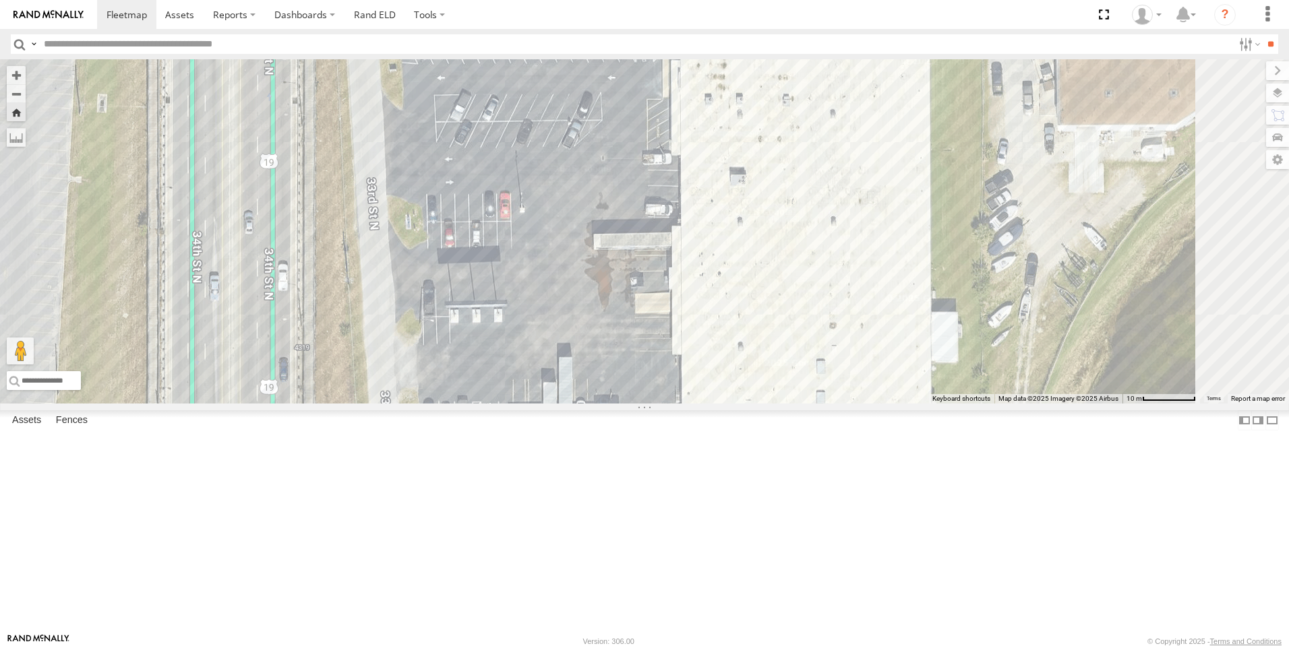
drag, startPoint x: 1000, startPoint y: 434, endPoint x: 977, endPoint y: 330, distance: 107.0
click at [977, 330] on div "IRSI" at bounding box center [644, 231] width 1289 height 344
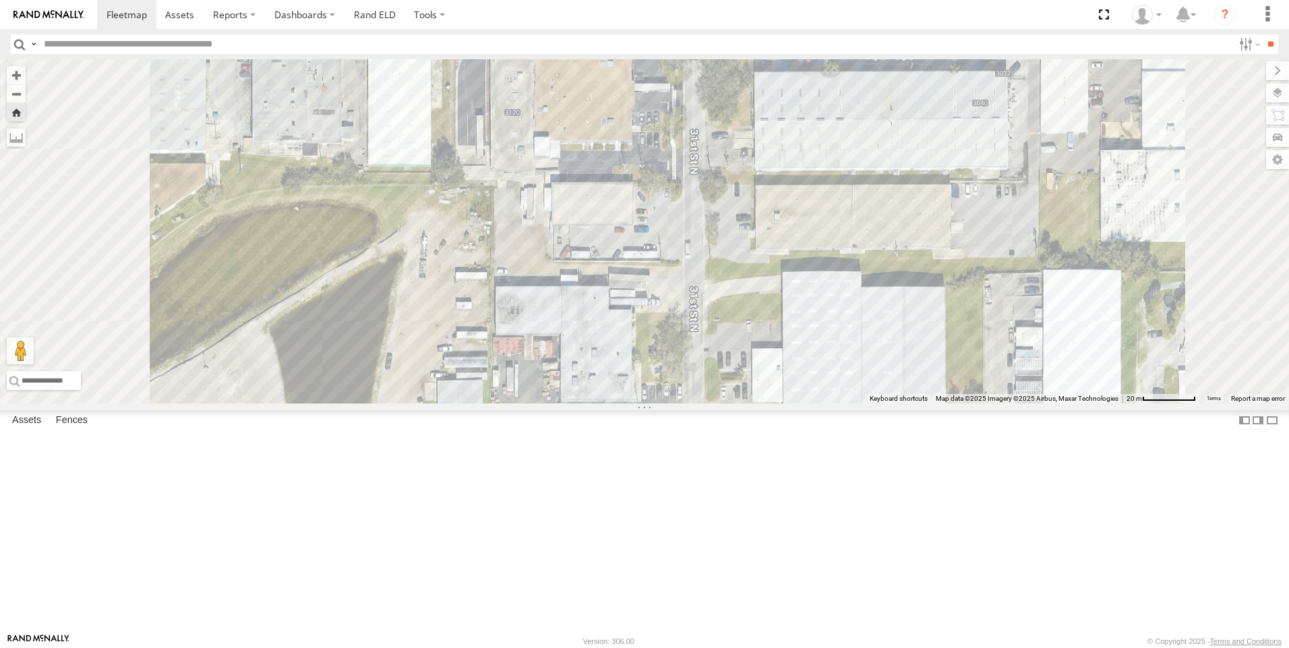
drag, startPoint x: 871, startPoint y: 272, endPoint x: 914, endPoint y: 408, distance: 143.5
click at [914, 404] on div "TR 118 IRSI" at bounding box center [644, 231] width 1289 height 344
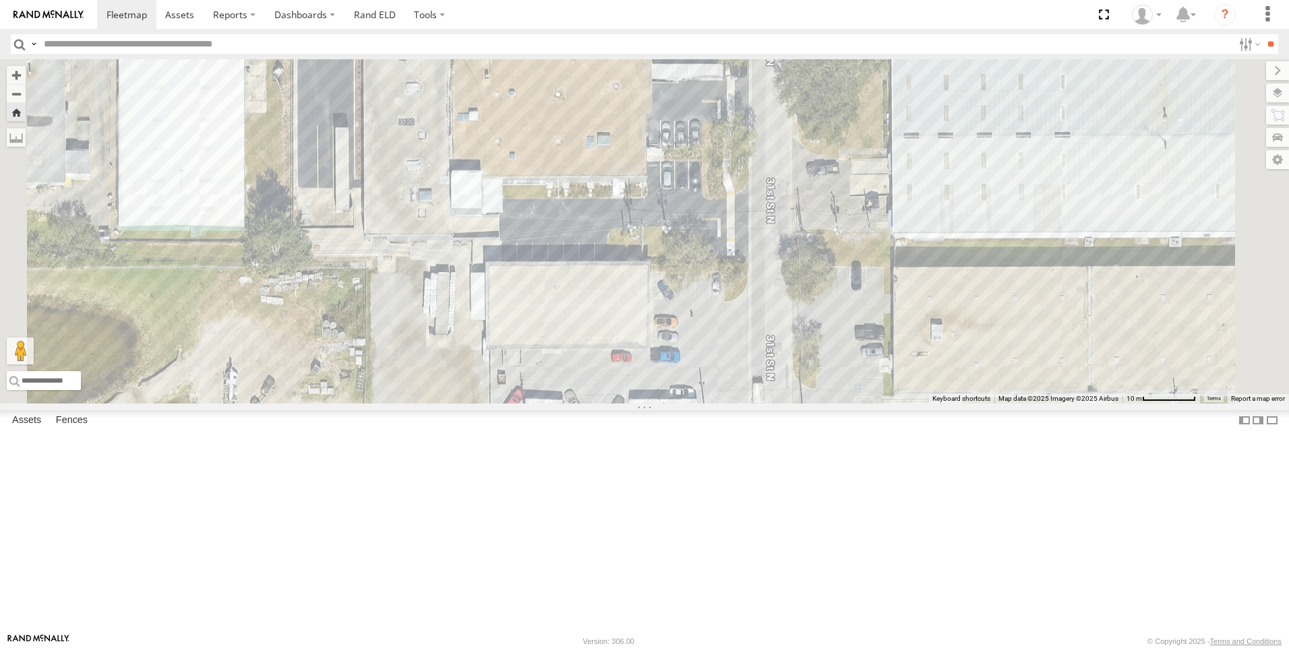
drag, startPoint x: 897, startPoint y: 233, endPoint x: 932, endPoint y: 513, distance: 282.7
click at [932, 404] on div "TR 118 IRSI" at bounding box center [644, 231] width 1289 height 344
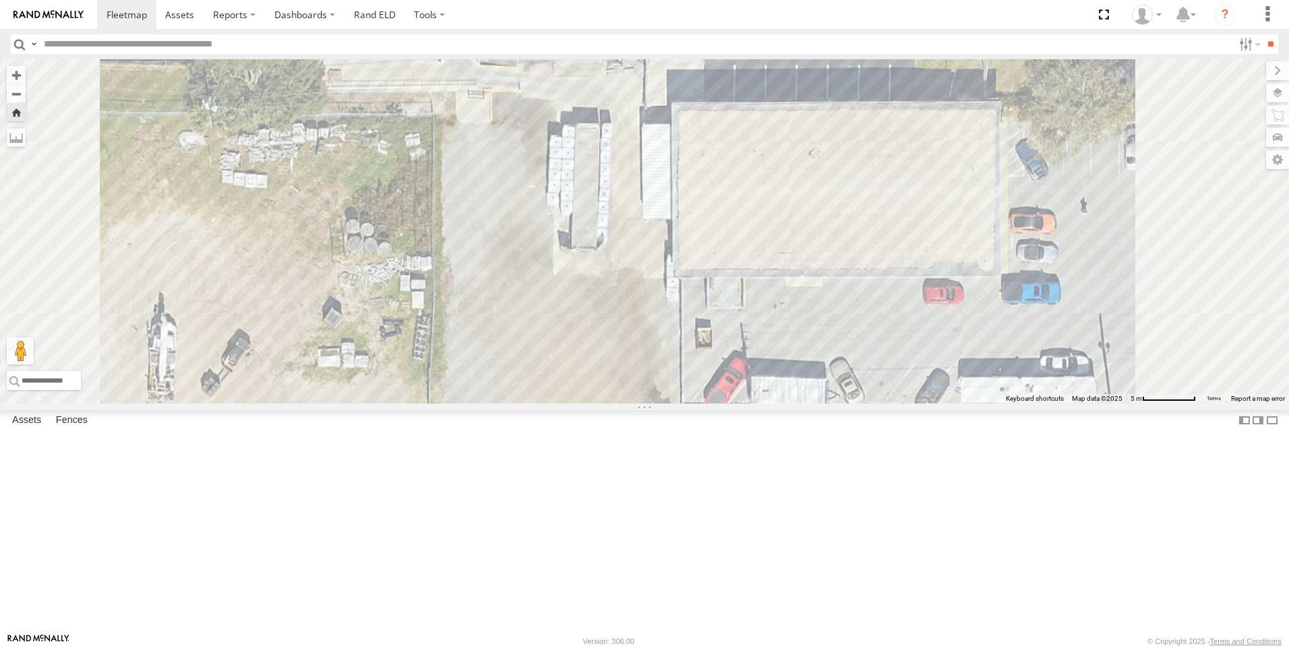
click at [0, 0] on div "All Assets" at bounding box center [0, 0] width 0 height 0
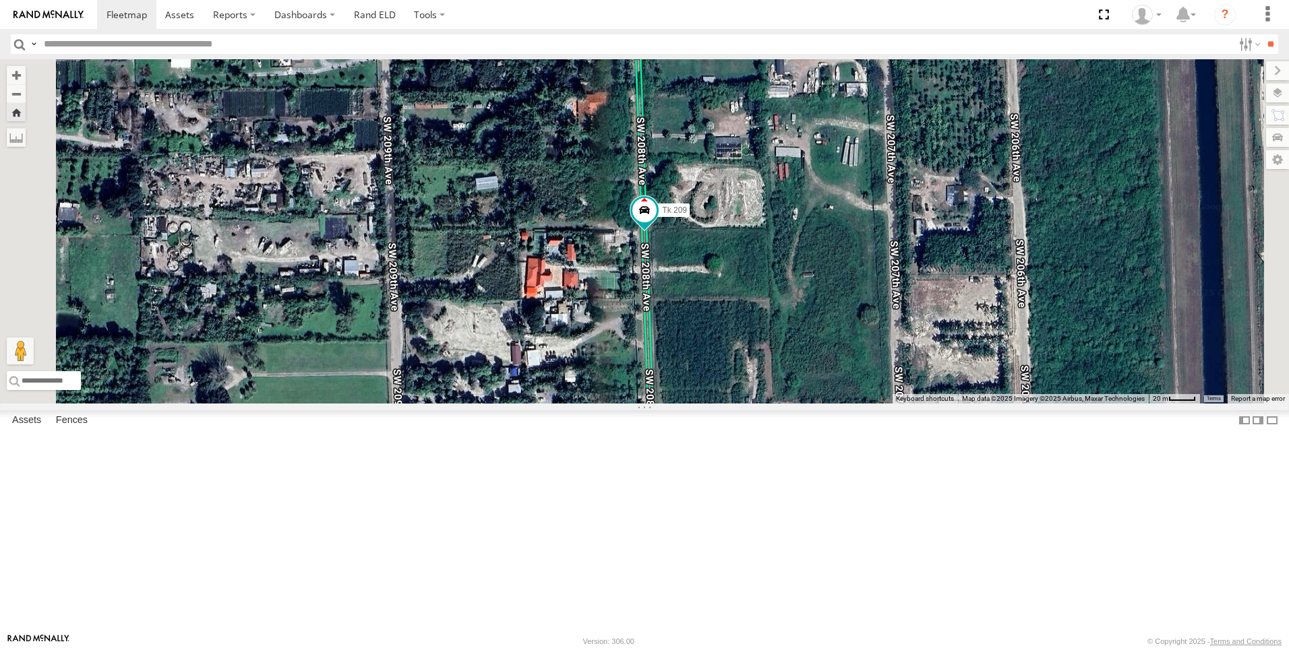
click at [0, 0] on div "Tk 371" at bounding box center [0, 0] width 0 height 0
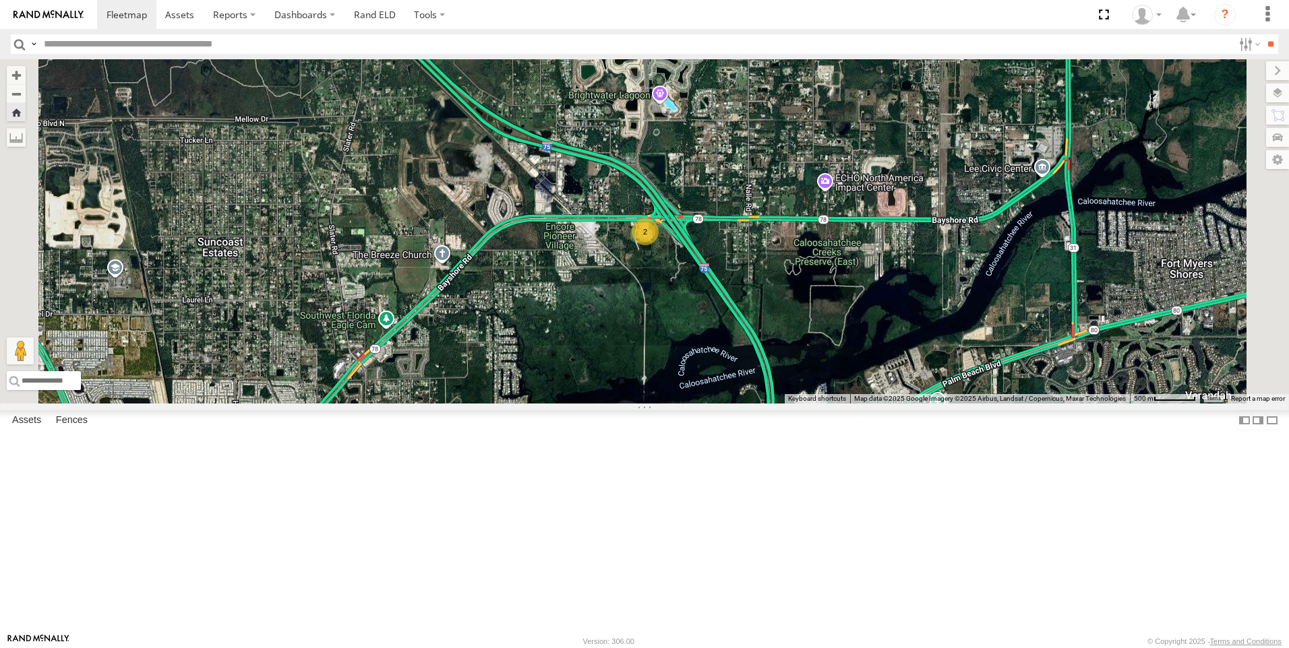
click at [659, 245] on div "2" at bounding box center [645, 231] width 27 height 27
click at [659, 246] on div "2" at bounding box center [645, 232] width 27 height 27
